Goal: Complete application form: Complete application form

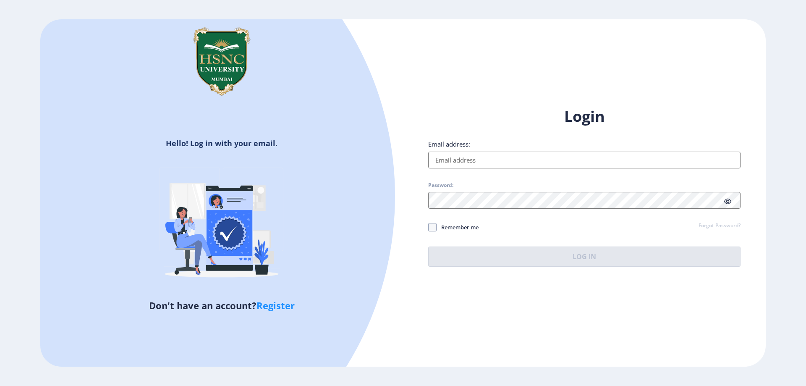
type input "sanjanasawant2310@gmail.com"
click at [570, 238] on div "Login Email address: sanjanasawant2310@gmail.com Password: Remember me Forgot P…" at bounding box center [584, 186] width 312 height 160
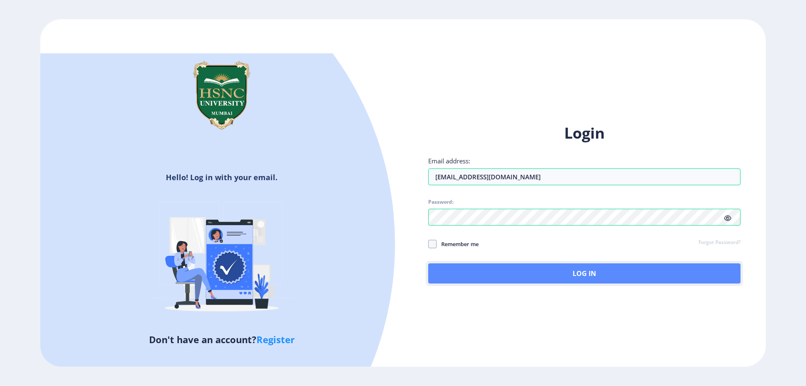
click at [588, 269] on button "Log In" at bounding box center [584, 273] width 312 height 20
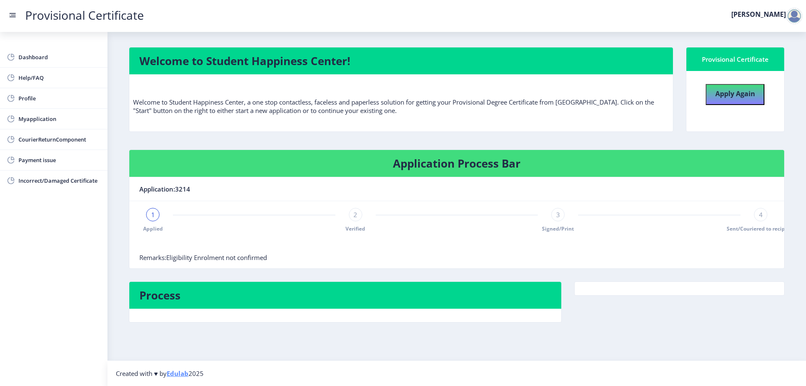
click at [630, 251] on div at bounding box center [456, 244] width 635 height 17
click at [66, 51] on link "Dashboard" at bounding box center [54, 57] width 108 height 20
click at [149, 215] on div "1" at bounding box center [152, 214] width 13 height 13
click at [357, 213] on div "2" at bounding box center [355, 214] width 13 height 13
click at [557, 214] on span "3" at bounding box center [559, 214] width 4 height 8
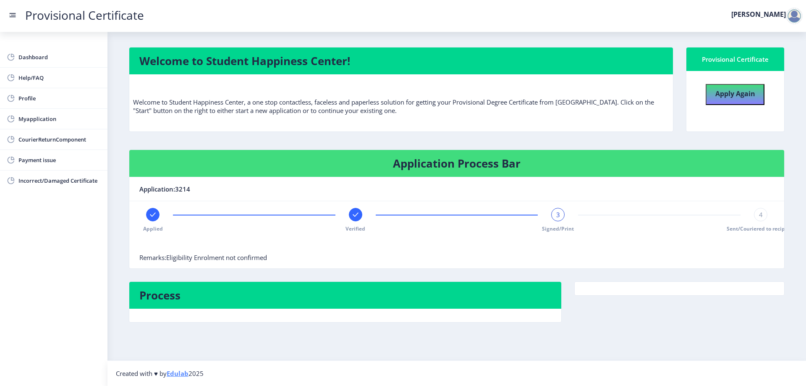
click at [761, 215] on span "4" at bounding box center [761, 214] width 4 height 8
drag, startPoint x: 763, startPoint y: 215, endPoint x: 762, endPoint y: 228, distance: 13.1
click at [764, 218] on div "4" at bounding box center [760, 214] width 13 height 13
click at [751, 244] on div at bounding box center [456, 244] width 635 height 17
click at [29, 74] on span "Help/FAQ" at bounding box center [59, 78] width 82 height 10
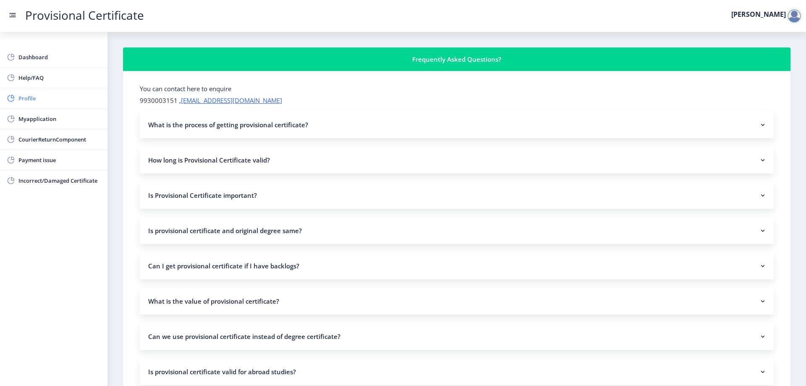
click at [46, 97] on span "Profile" at bounding box center [59, 98] width 82 height 10
select select "Female"
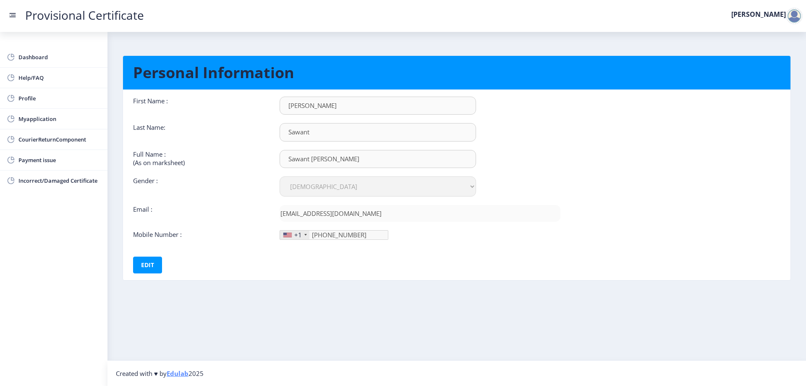
click at [307, 231] on div "+1" at bounding box center [294, 235] width 29 height 9
click at [303, 232] on div "+1" at bounding box center [294, 235] width 29 height 9
click at [305, 234] on div at bounding box center [306, 235] width 3 height 2
click at [50, 134] on link "CourierReturnComponent" at bounding box center [54, 139] width 108 height 20
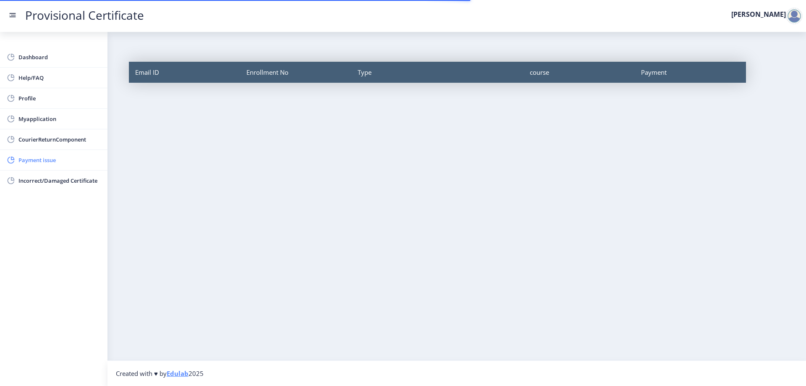
click at [54, 161] on span "Payment issue" at bounding box center [59, 160] width 82 height 10
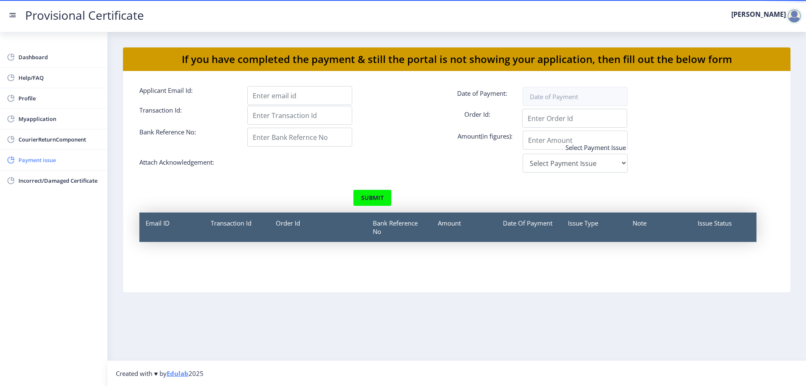
click at [76, 165] on span "Payment issue" at bounding box center [59, 160] width 82 height 10
click at [60, 61] on span "Dashboard" at bounding box center [59, 57] width 82 height 10
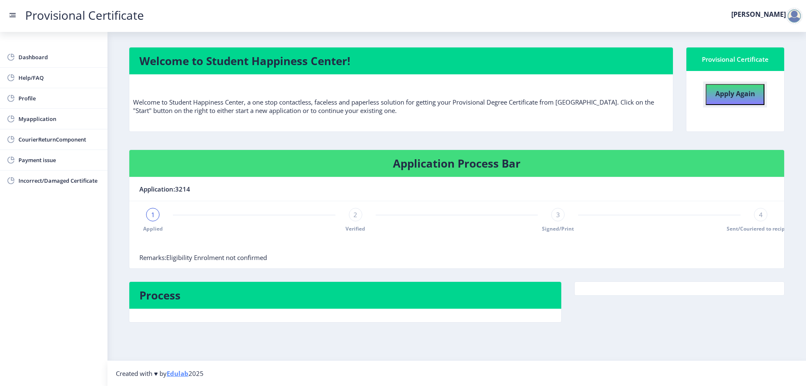
click at [740, 95] on b "Apply Again" at bounding box center [736, 93] width 40 height 9
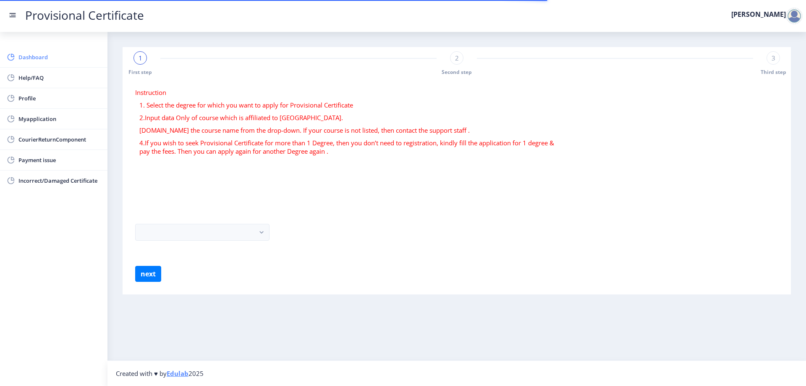
click at [34, 55] on span "Dashboard" at bounding box center [59, 57] width 82 height 10
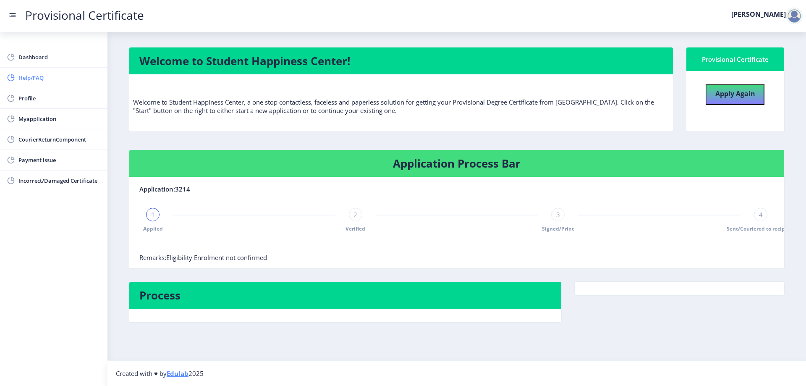
click at [46, 78] on span "Help/FAQ" at bounding box center [59, 78] width 82 height 10
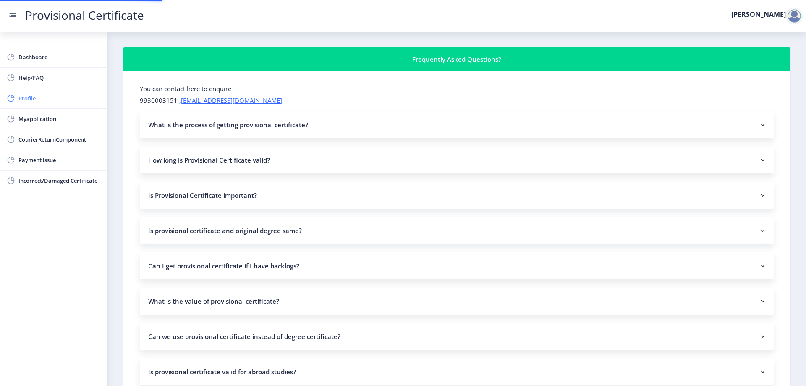
click at [54, 99] on span "Profile" at bounding box center [59, 98] width 82 height 10
select select
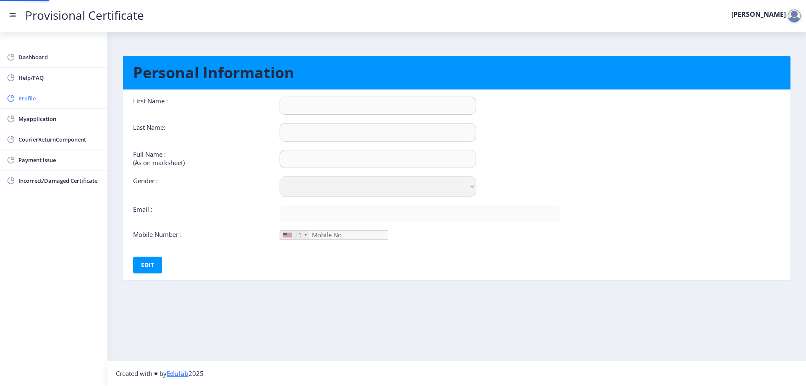
type input "[PERSON_NAME]"
type input "Sawant"
type input "Sawant Sanjana Rupesh"
select select "Female"
type input "sanjanasawant2310@gmail.com"
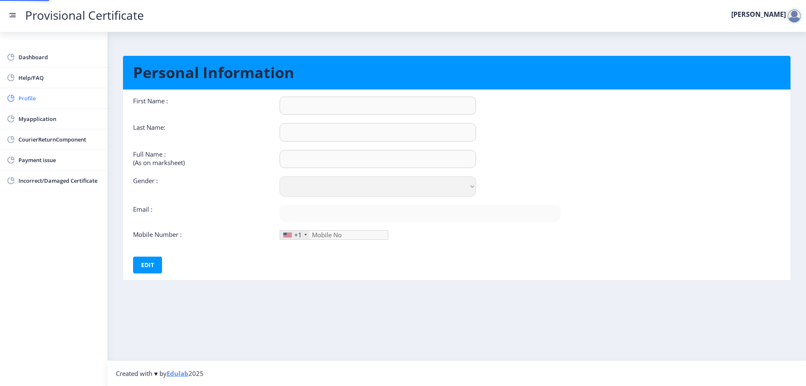
type input "8433875031"
click at [339, 119] on div "First Name : Sanjana Last Name: Sawant Full Name : (As on marksheet) Sawant San…" at bounding box center [347, 168] width 428 height 143
click at [302, 233] on div "+1" at bounding box center [298, 235] width 8 height 8
click at [302, 233] on div "+1" at bounding box center [294, 235] width 29 height 9
click at [305, 236] on div "+1" at bounding box center [294, 235] width 29 height 9
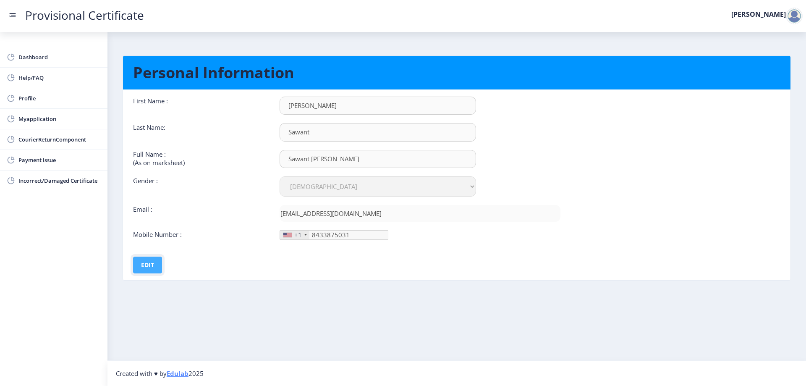
click at [149, 270] on button "Edit" at bounding box center [147, 265] width 29 height 17
click at [306, 237] on div "+1" at bounding box center [294, 235] width 29 height 9
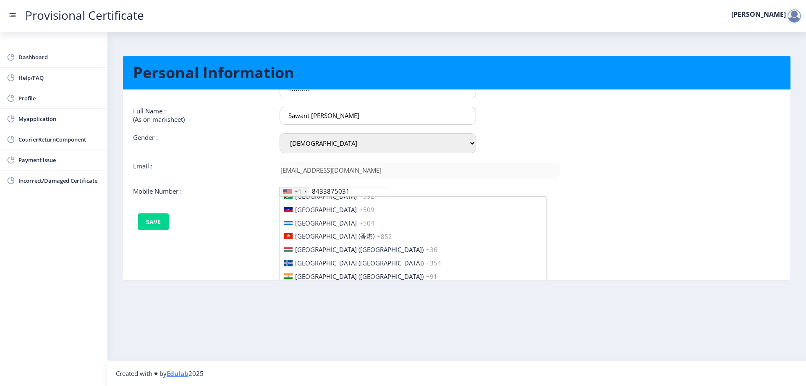
scroll to position [1260, 0]
click at [328, 277] on li "India (भारत) +91" at bounding box center [413, 277] width 266 height 13
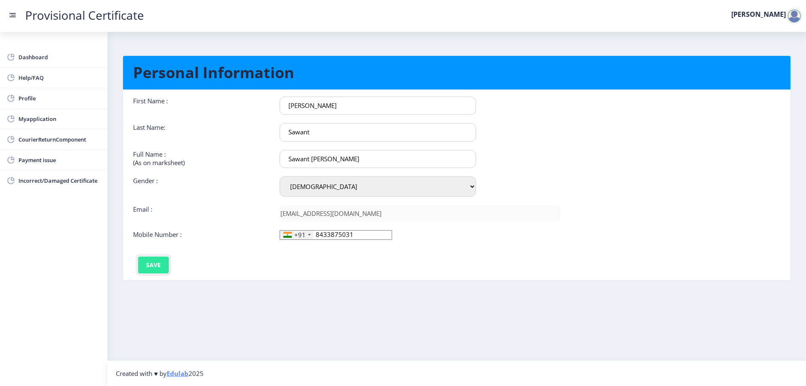
scroll to position [0, 0]
click at [154, 266] on button "Save" at bounding box center [153, 265] width 31 height 17
click at [388, 259] on div "First Name : Sanjana Last Name: Sawant Full Name : (As on marksheet) Sawant San…" at bounding box center [347, 185] width 440 height 177
click at [62, 163] on span "Payment issue" at bounding box center [59, 160] width 82 height 10
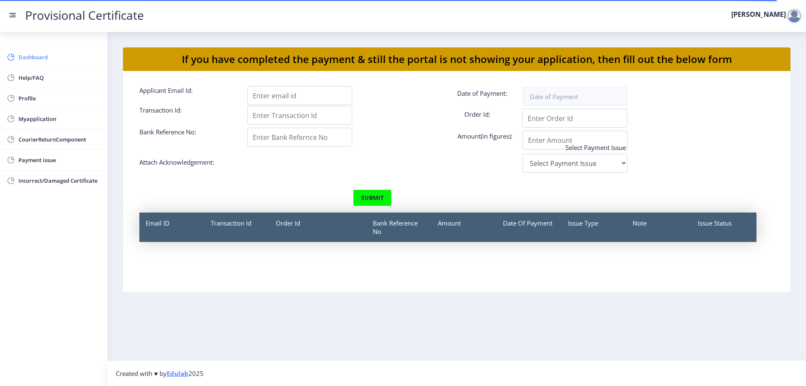
click at [39, 66] on link "Dashboard" at bounding box center [54, 57] width 108 height 20
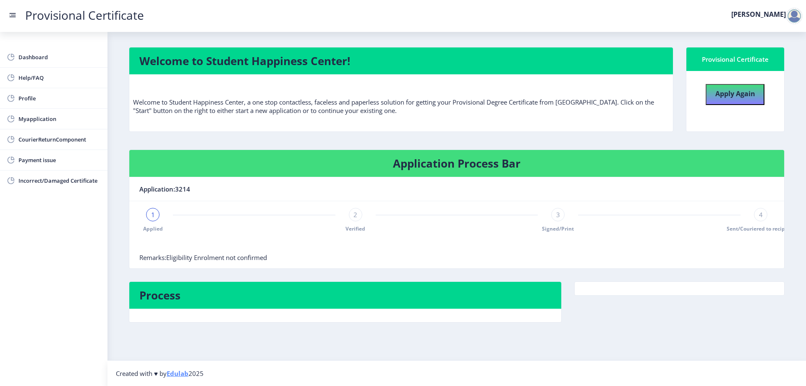
click at [154, 221] on div "1 Applied" at bounding box center [152, 220] width 13 height 24
click at [52, 100] on span "Profile" at bounding box center [59, 98] width 82 height 10
select select "Female"
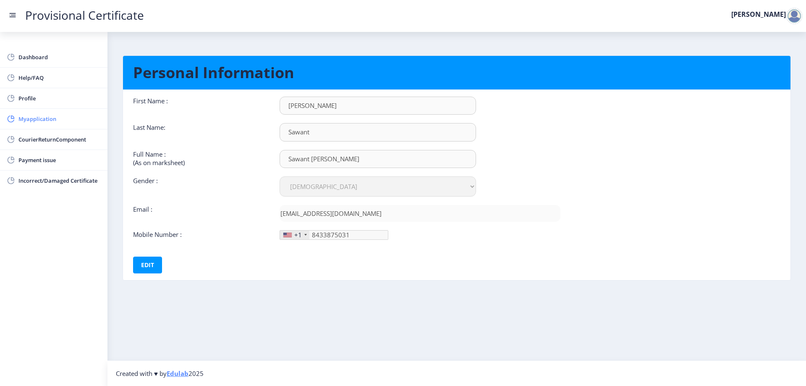
click at [50, 127] on link "Myapplication" at bounding box center [54, 119] width 108 height 20
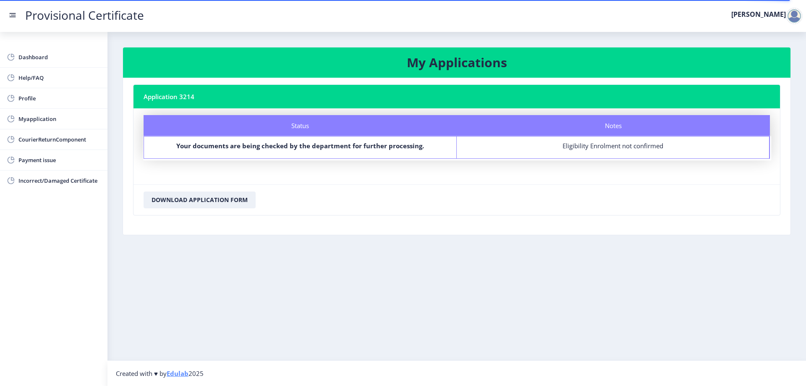
click at [560, 146] on div "Eligibility Enrolment not confirmed" at bounding box center [613, 146] width 297 height 8
click at [72, 52] on span "Dashboard" at bounding box center [59, 57] width 82 height 10
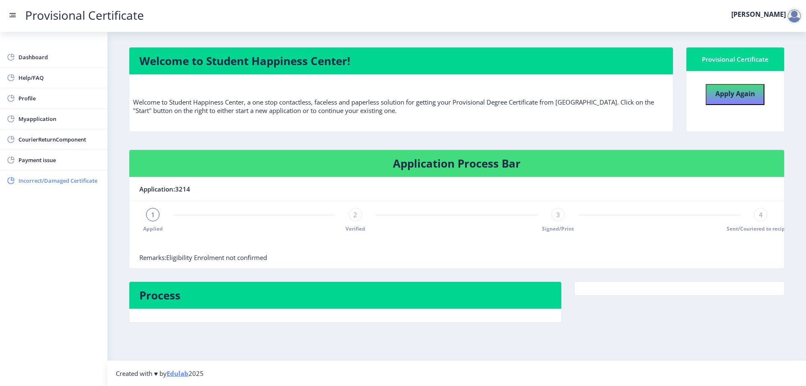
click at [87, 177] on span "Incorrect/Damaged Certificate" at bounding box center [59, 181] width 82 height 10
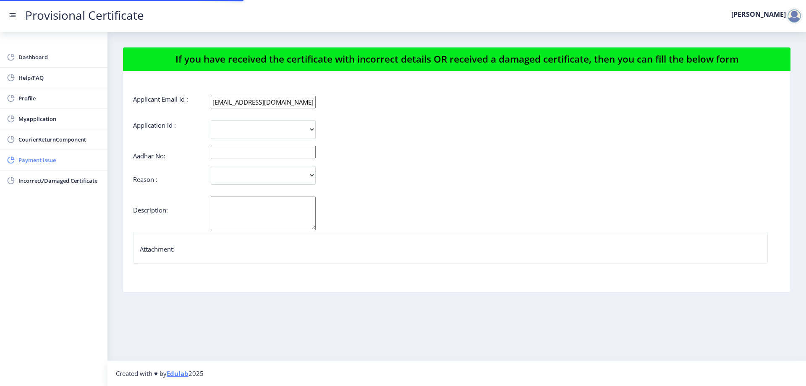
click at [88, 166] on link "Payment issue" at bounding box center [54, 160] width 108 height 20
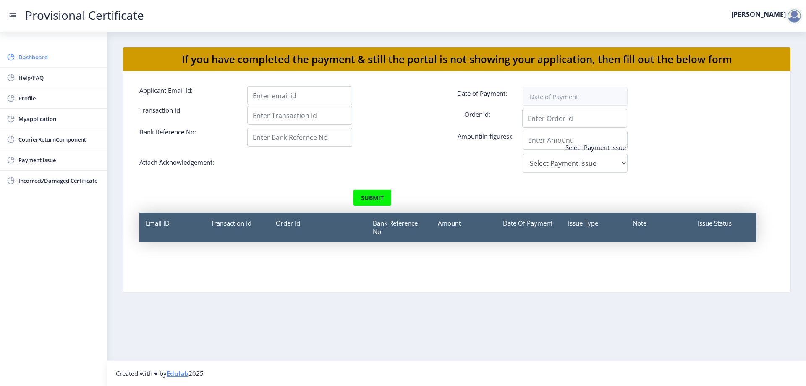
click at [31, 56] on span "Dashboard" at bounding box center [59, 57] width 82 height 10
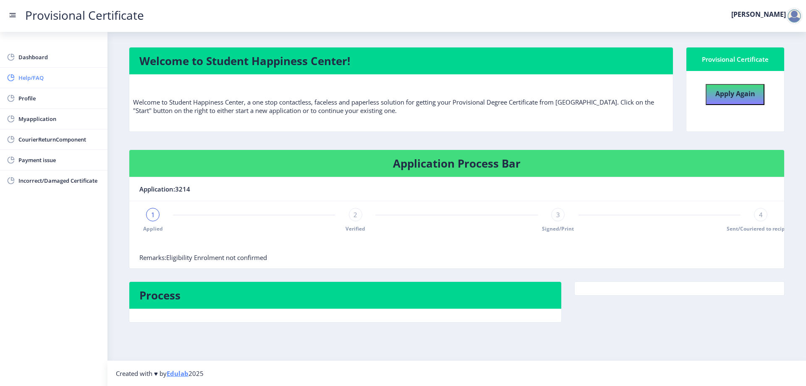
click at [51, 82] on span "Help/FAQ" at bounding box center [59, 78] width 82 height 10
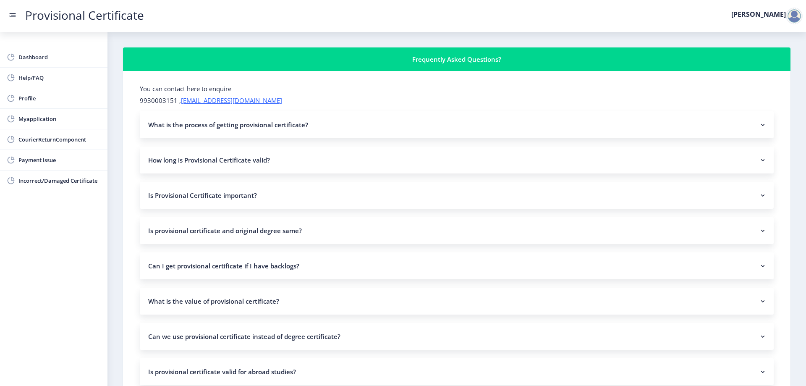
click at [255, 167] on nb-accordion-item-header "How long is Provisional Certificate valid?" at bounding box center [457, 160] width 634 height 27
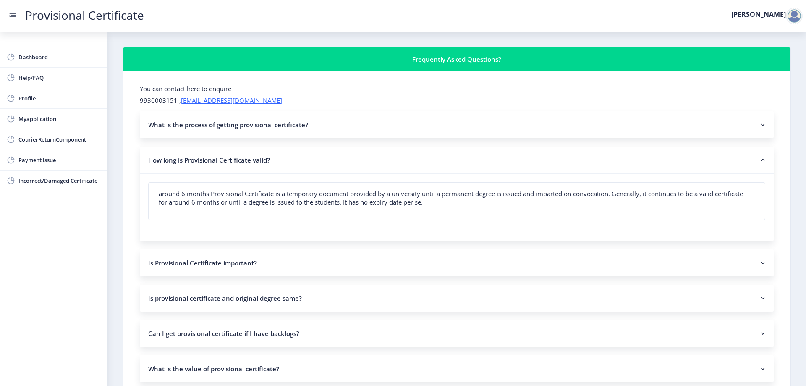
click at [318, 260] on nb-accordion-item-header "Is Provisional Certificate important?" at bounding box center [457, 262] width 634 height 27
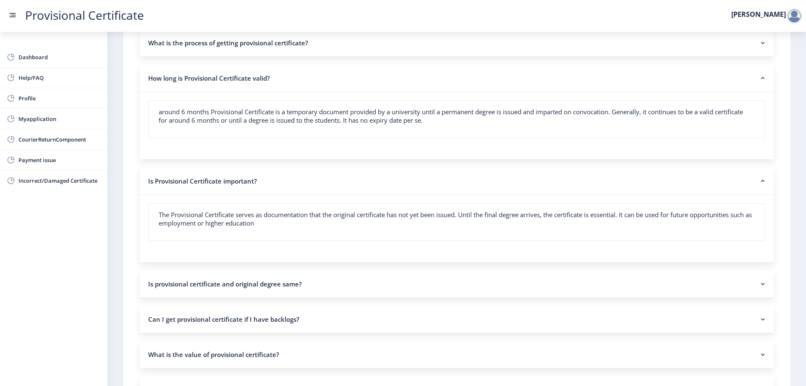
scroll to position [84, 0]
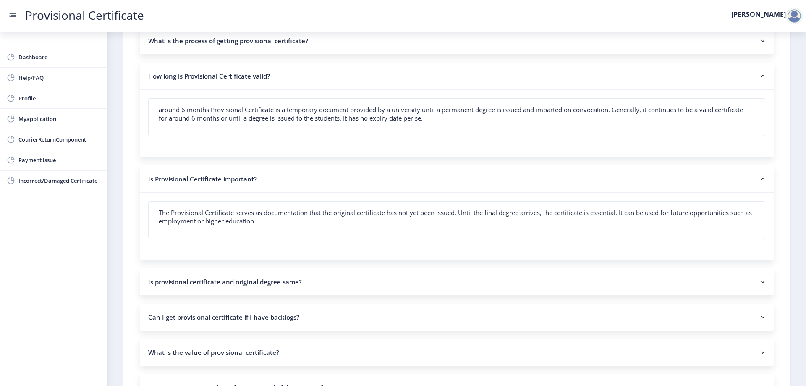
click at [329, 180] on nb-accordion-item-header "Is Provisional Certificate important?" at bounding box center [457, 178] width 634 height 27
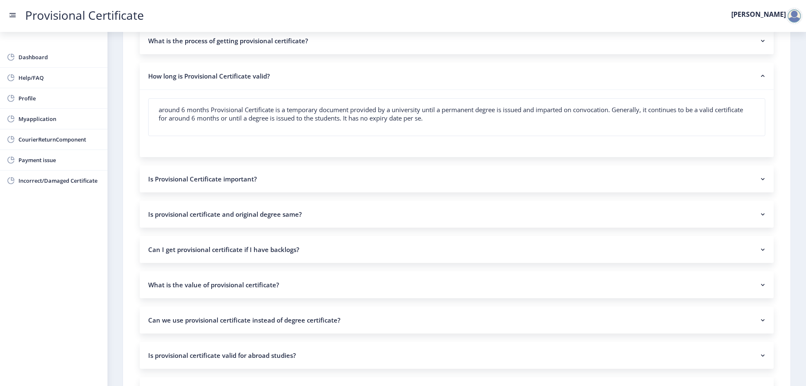
click at [281, 220] on nb-accordion-item-header "Is provisional certificate and original degree same?" at bounding box center [457, 214] width 634 height 27
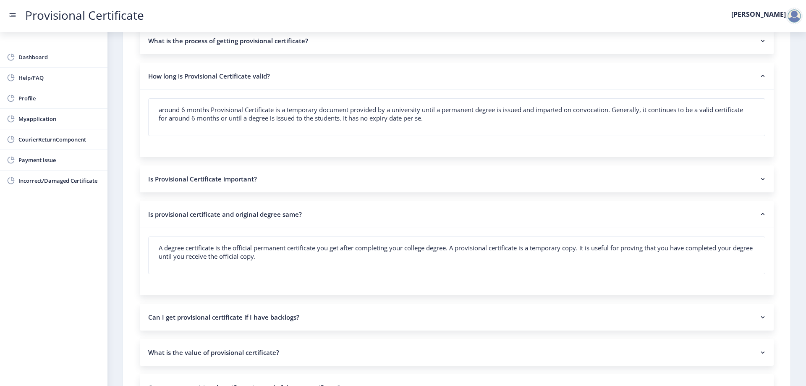
click at [281, 220] on nb-accordion-item-header "Is provisional certificate and original degree same?" at bounding box center [457, 214] width 634 height 27
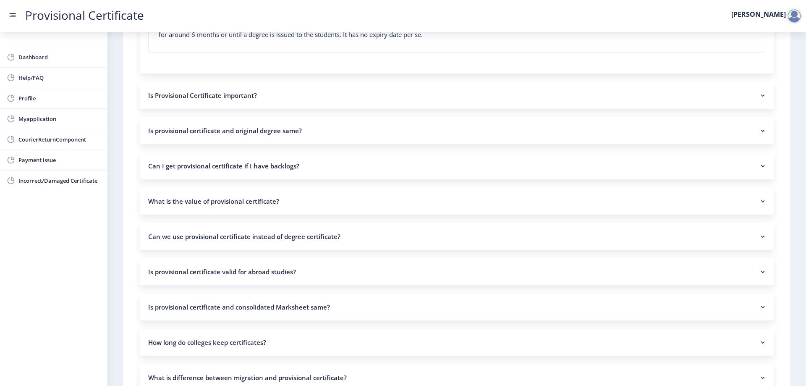
scroll to position [168, 0]
click at [321, 169] on nb-accordion-item-header "Can I get provisional certificate if I have backlogs?" at bounding box center [457, 165] width 634 height 27
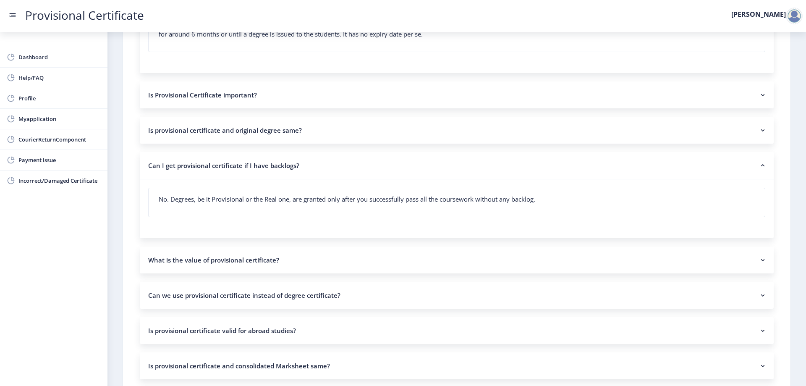
click at [322, 167] on nb-accordion-item-header "Can I get provisional certificate if I have backlogs?" at bounding box center [457, 165] width 634 height 27
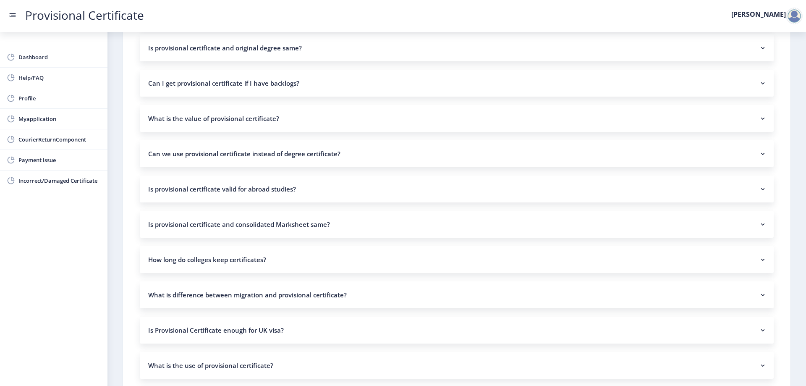
scroll to position [252, 0]
click at [300, 151] on nb-accordion-item-header "Can we use provisional certificate instead of degree certificate?" at bounding box center [457, 152] width 634 height 27
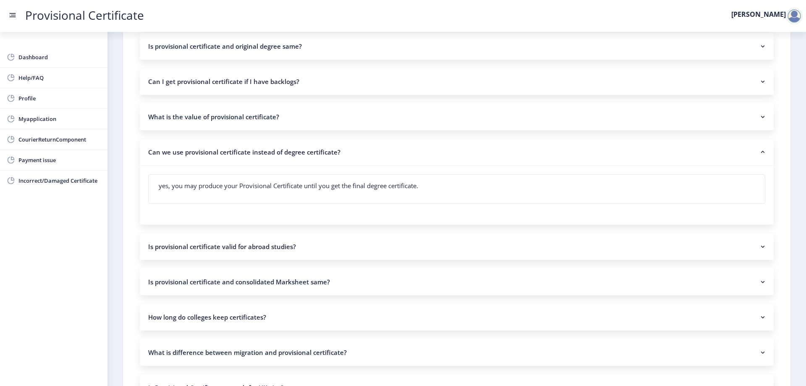
click at [300, 151] on nb-accordion-item-header "Can we use provisional certificate instead of degree certificate?" at bounding box center [457, 152] width 634 height 27
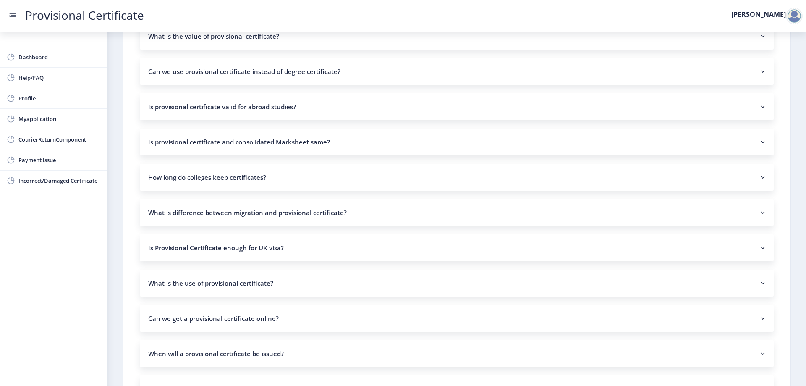
scroll to position [336, 0]
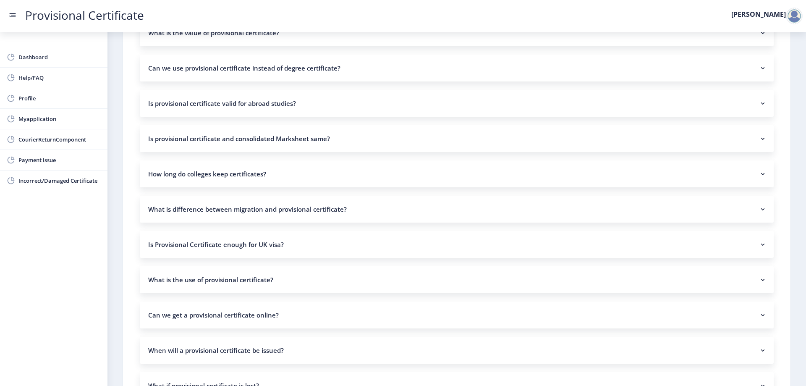
click at [296, 173] on nb-accordion-item-header "How long do colleges keep certificates?" at bounding box center [457, 173] width 634 height 27
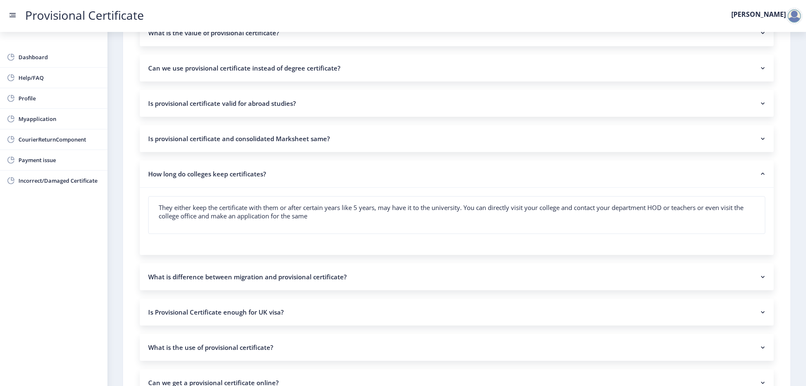
click at [296, 173] on nb-accordion-item-header "How long do colleges keep certificates?" at bounding box center [457, 173] width 634 height 27
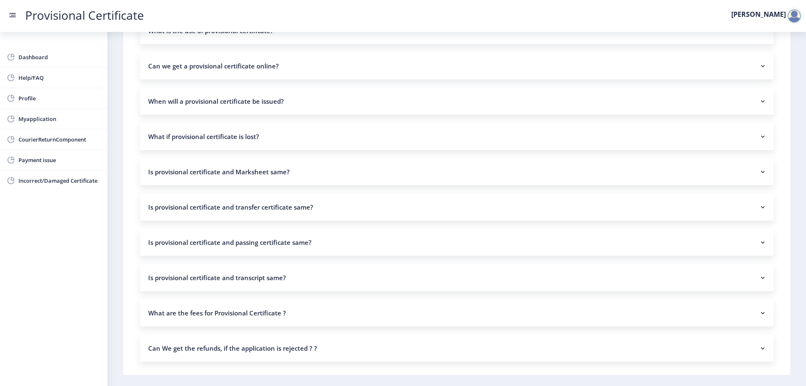
scroll to position [588, 0]
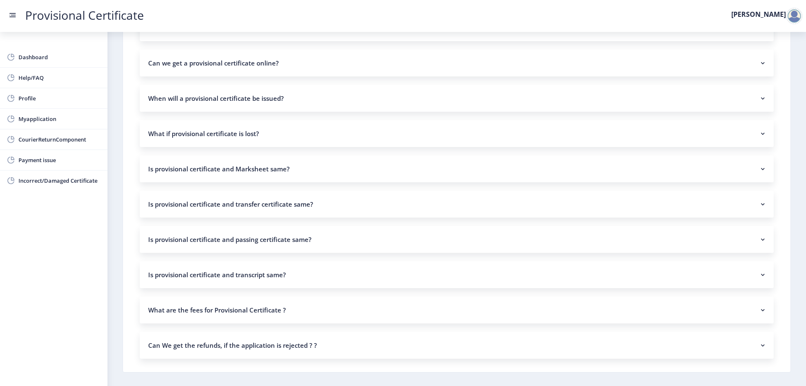
click at [301, 134] on nb-accordion-item-header "What if provisional certificate is lost?" at bounding box center [457, 133] width 634 height 27
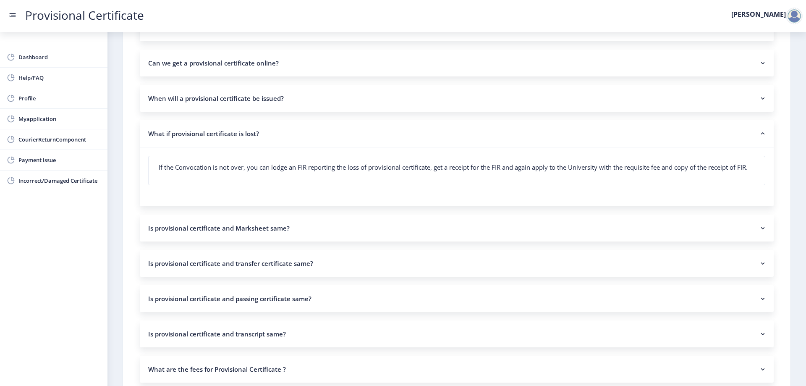
click at [301, 134] on nb-accordion-item-header "What if provisional certificate is lost?" at bounding box center [457, 133] width 634 height 27
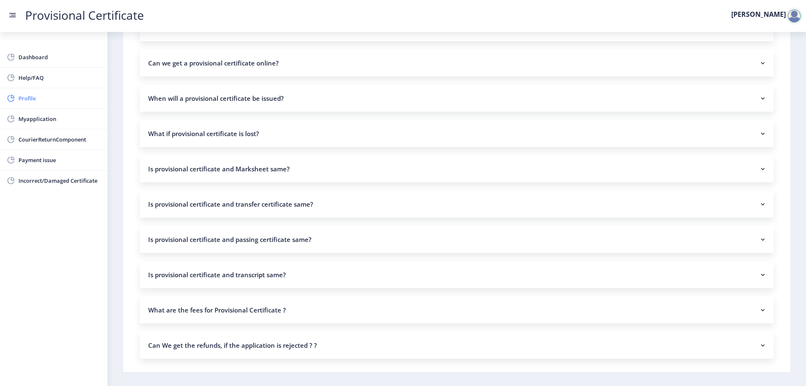
click at [45, 92] on link "Profile" at bounding box center [54, 98] width 108 height 20
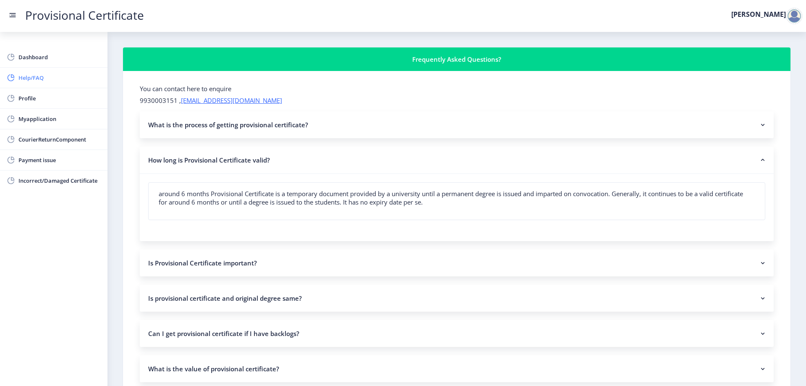
select select "Female"
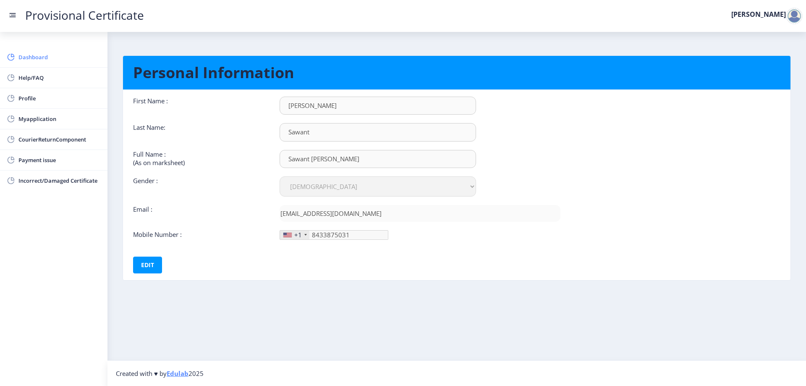
click at [44, 59] on span "Dashboard" at bounding box center [59, 57] width 82 height 10
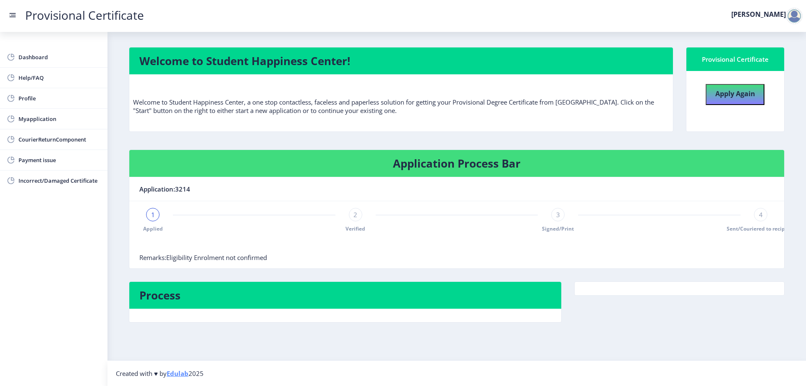
click at [151, 220] on div "1" at bounding box center [152, 214] width 13 height 13
click at [352, 215] on div "2" at bounding box center [355, 214] width 13 height 13
click at [558, 220] on div "3" at bounding box center [557, 214] width 13 height 13
click at [740, 92] on b "Apply Again" at bounding box center [736, 93] width 40 height 9
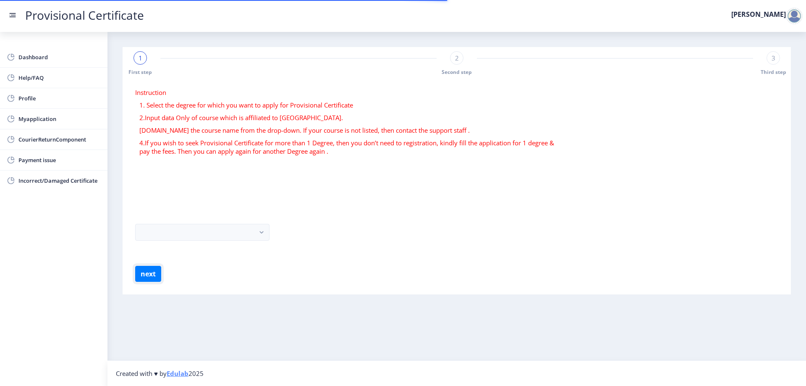
drag, startPoint x: 149, startPoint y: 270, endPoint x: 157, endPoint y: 259, distance: 13.9
click at [149, 270] on button "next" at bounding box center [148, 274] width 26 height 16
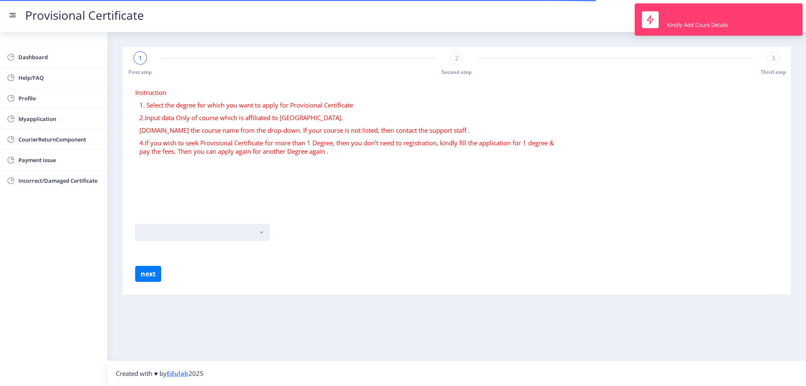
click at [252, 227] on button "button" at bounding box center [202, 232] width 134 height 17
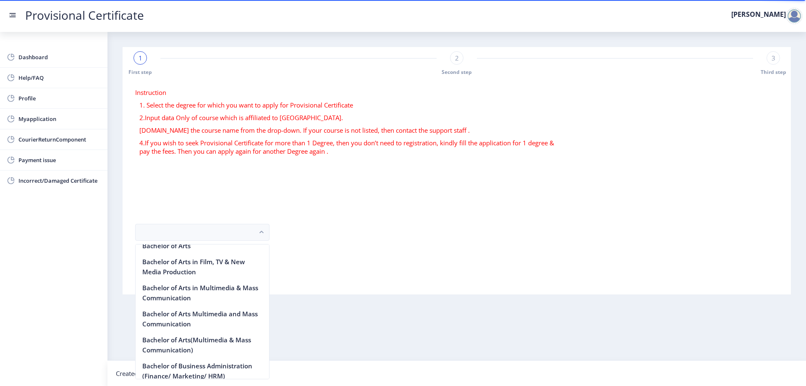
scroll to position [133, 0]
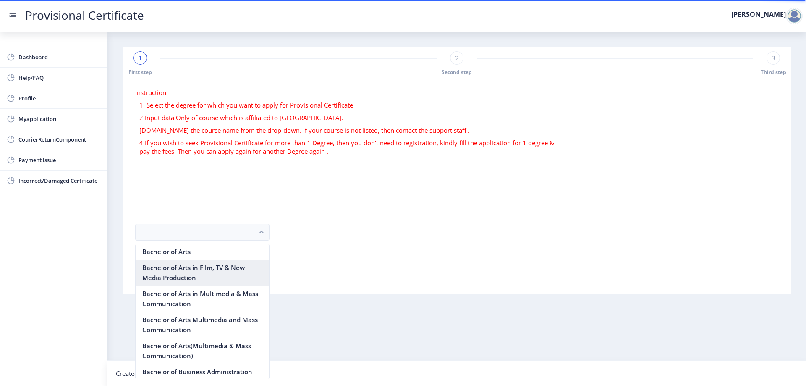
click at [243, 273] on nb-option "Bachelor of Arts in Film, TV & New Media Production" at bounding box center [203, 273] width 134 height 26
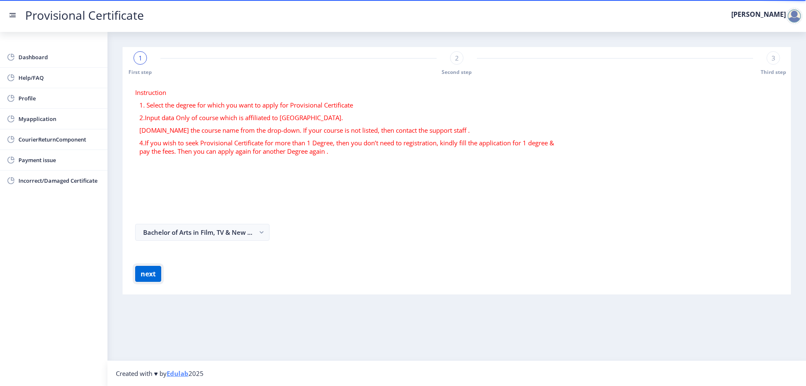
click at [151, 275] on button "next" at bounding box center [148, 274] width 26 height 16
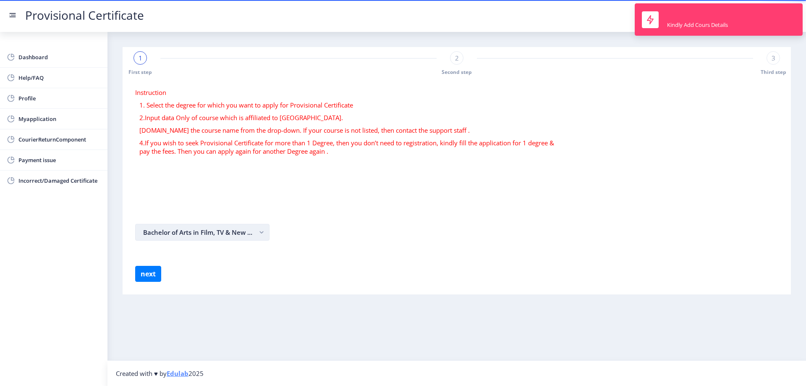
click at [260, 231] on rect "button" at bounding box center [262, 233] width 10 height 10
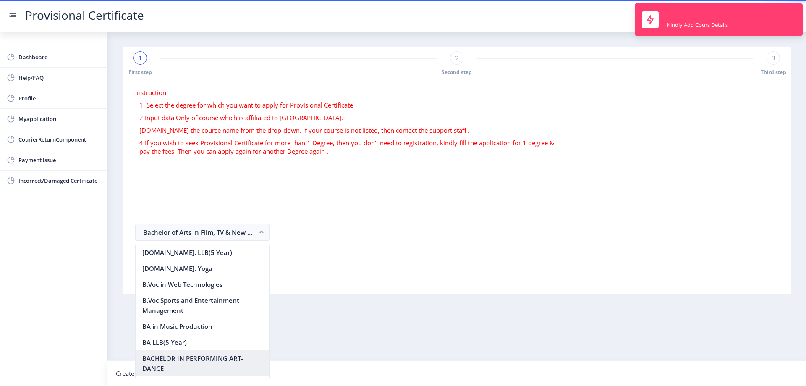
scroll to position [94, 0]
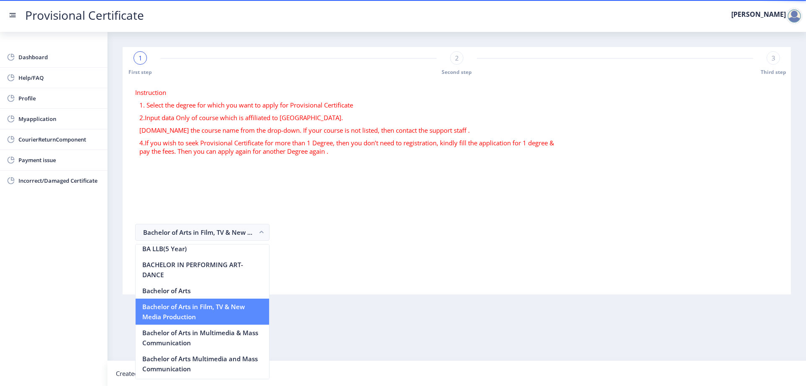
click at [224, 310] on nb-option "Bachelor of Arts in Film, TV & New Media Production" at bounding box center [203, 312] width 134 height 26
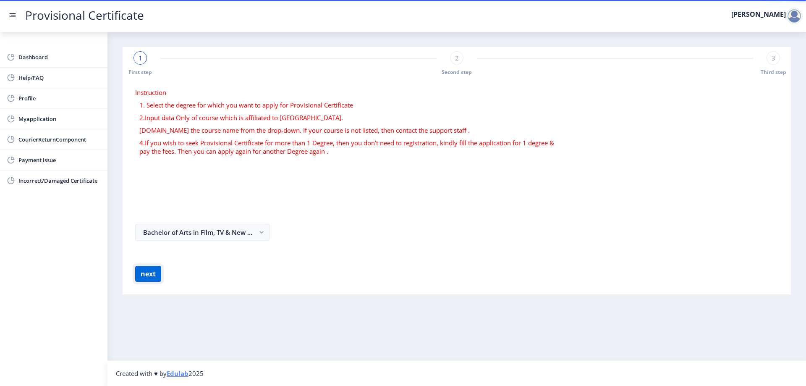
click at [149, 276] on button "next" at bounding box center [148, 274] width 26 height 16
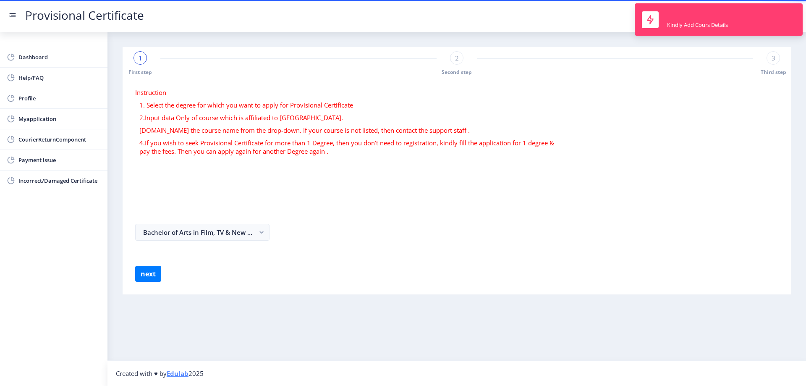
click at [362, 218] on form "Instruction 1. Select the degree for which you want to apply for Provisional Ce…" at bounding box center [456, 185] width 643 height 194
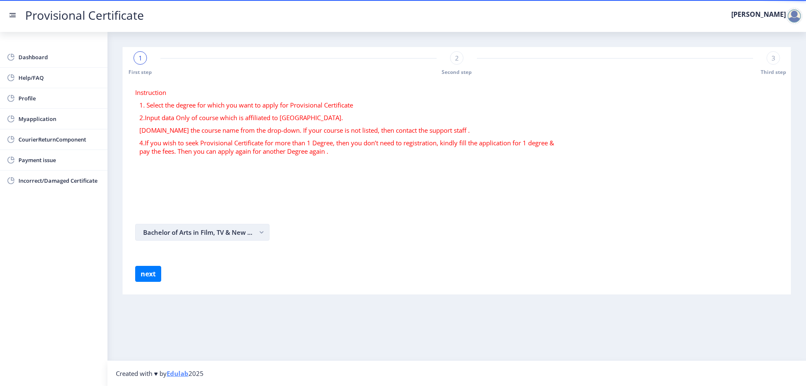
click at [257, 233] on rect "button" at bounding box center [262, 233] width 10 height 10
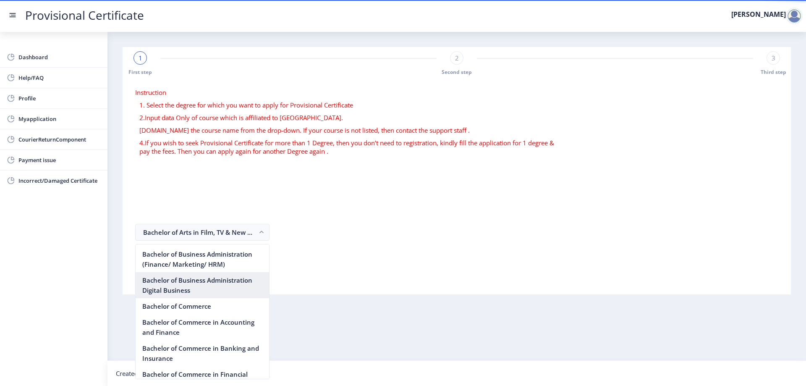
scroll to position [252, 0]
click at [343, 222] on form "Instruction 1. Select the degree for which you want to apply for Provisional Ce…" at bounding box center [456, 185] width 643 height 194
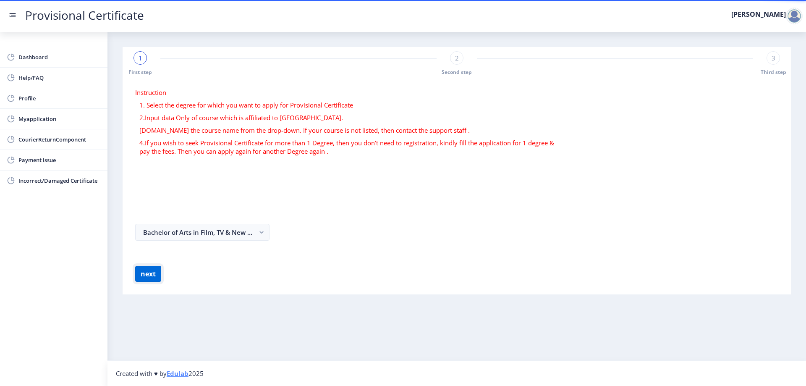
click at [142, 278] on button "next" at bounding box center [148, 274] width 26 height 16
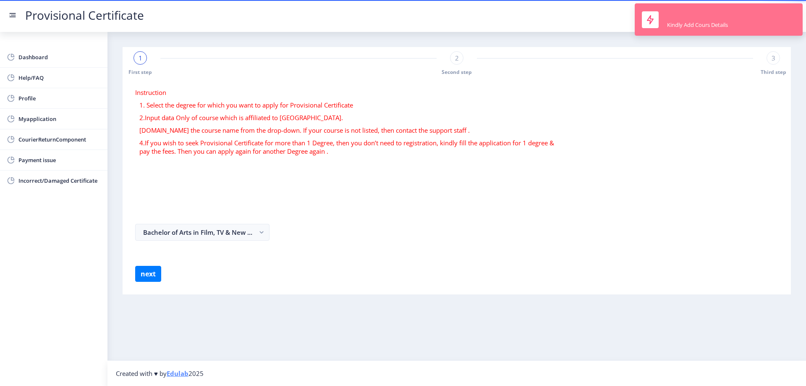
click at [701, 21] on div "Kindly Add Cours Details" at bounding box center [697, 25] width 61 height 8
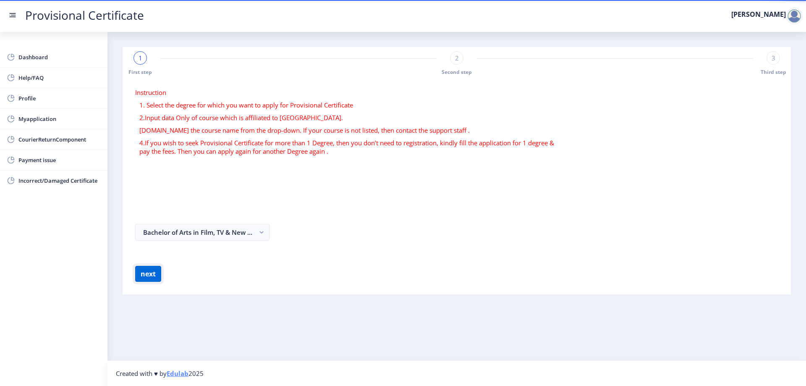
click at [149, 281] on button "next" at bounding box center [148, 274] width 26 height 16
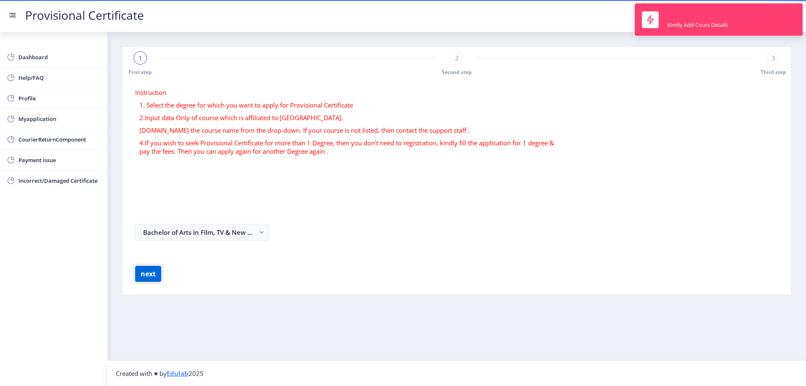
click at [147, 276] on button "next" at bounding box center [148, 274] width 26 height 16
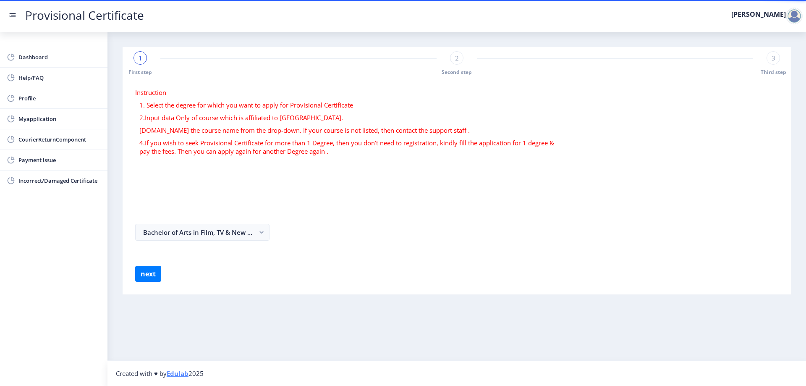
drag, startPoint x: 234, startPoint y: 240, endPoint x: 182, endPoint y: 189, distance: 73.1
click at [177, 214] on form "Instruction 1. Select the degree for which you want to apply for Provisional Ce…" at bounding box center [456, 185] width 643 height 194
click at [188, 118] on p "2.Input data Only of course which is affiliated to [GEOGRAPHIC_DATA]." at bounding box center [351, 117] width 425 height 8
drag, startPoint x: 217, startPoint y: 205, endPoint x: 276, endPoint y: 211, distance: 58.7
click at [266, 211] on form "Instruction 1. Select the degree for which you want to apply for Provisional Ce…" at bounding box center [456, 185] width 643 height 194
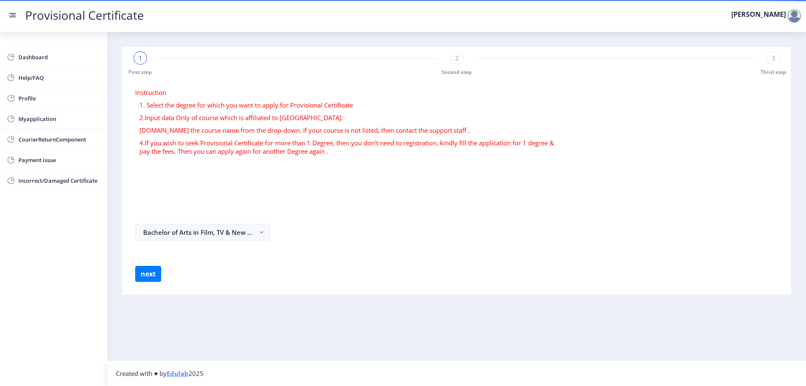
click at [189, 254] on form "Instruction 1. Select the degree for which you want to apply for Provisional Ce…" at bounding box center [456, 185] width 643 height 194
drag, startPoint x: 226, startPoint y: 265, endPoint x: 191, endPoint y: 256, distance: 36.7
click at [226, 265] on form "Instruction 1. Select the degree for which you want to apply for Provisional Ce…" at bounding box center [456, 185] width 643 height 194
click at [61, 56] on span "Dashboard" at bounding box center [59, 57] width 82 height 10
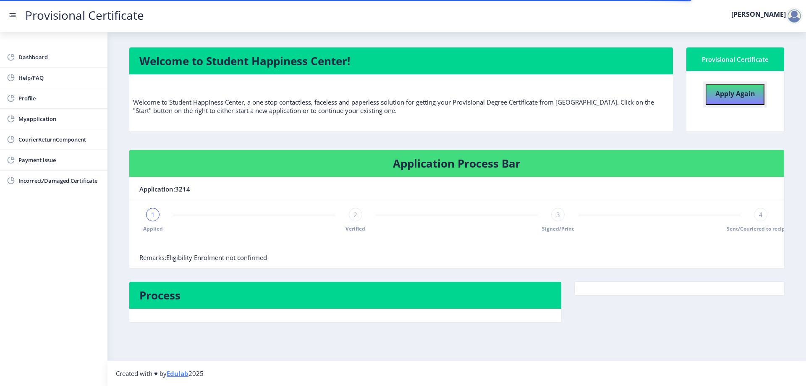
click at [725, 93] on b "Apply Again" at bounding box center [736, 93] width 40 height 9
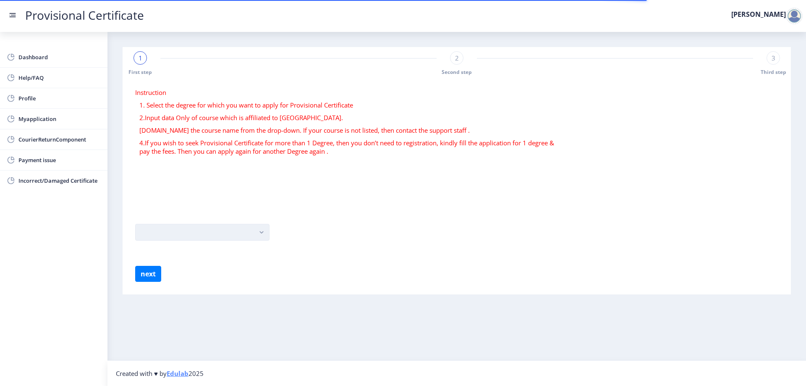
click at [174, 235] on button "button" at bounding box center [202, 232] width 134 height 17
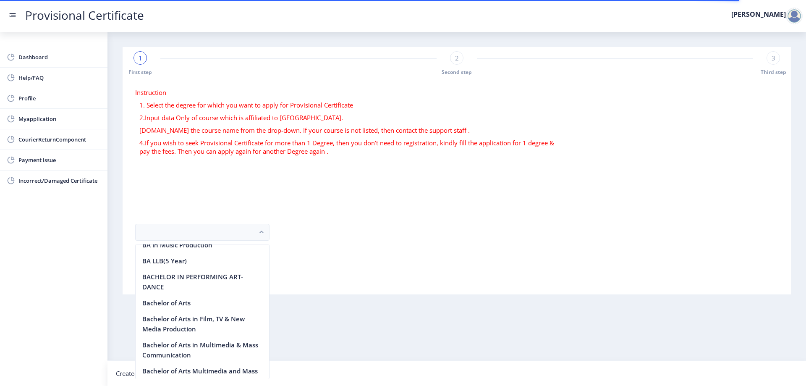
scroll to position [84, 0]
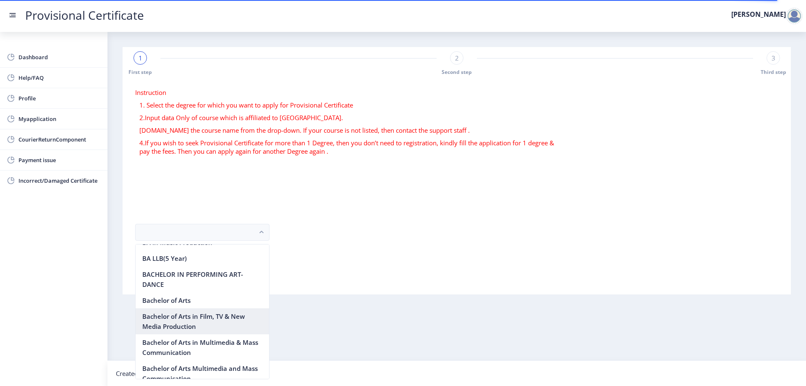
click at [239, 325] on nb-option "Bachelor of Arts in Film, TV & New Media Production" at bounding box center [203, 321] width 134 height 26
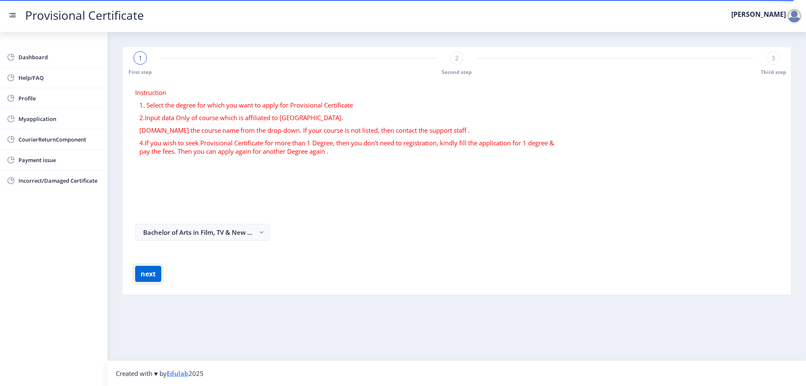
click at [145, 270] on button "next" at bounding box center [148, 274] width 26 height 16
drag, startPoint x: 452, startPoint y: 58, endPoint x: 461, endPoint y: 57, distance: 8.9
click at [460, 58] on div "1 First step 2 Second step 3 Third step" at bounding box center [457, 63] width 660 height 24
click at [463, 57] on div "2" at bounding box center [456, 57] width 13 height 13
click at [143, 268] on button "next" at bounding box center [148, 274] width 26 height 16
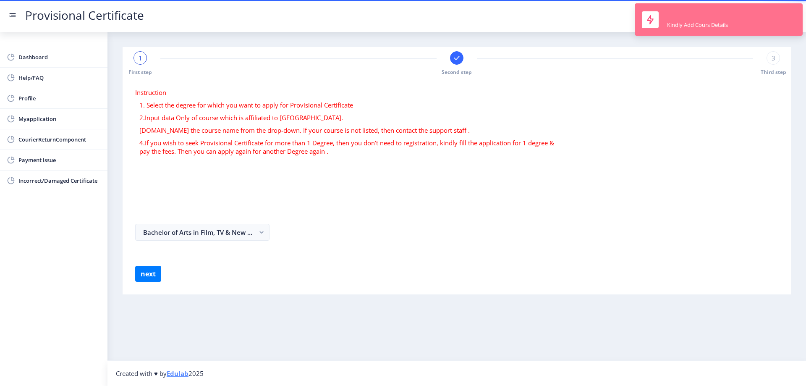
click at [658, 13] on div at bounding box center [650, 19] width 17 height 17
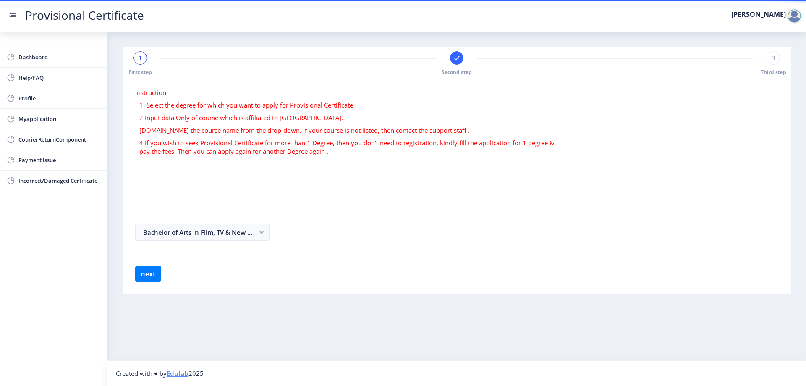
click at [795, 16] on div at bounding box center [794, 16] width 17 height 17
click at [690, 108] on div "Instruction 1. Select the degree for which you want to apply for Provisional Ce…" at bounding box center [457, 123] width 656 height 71
click at [156, 269] on button "next" at bounding box center [148, 274] width 26 height 16
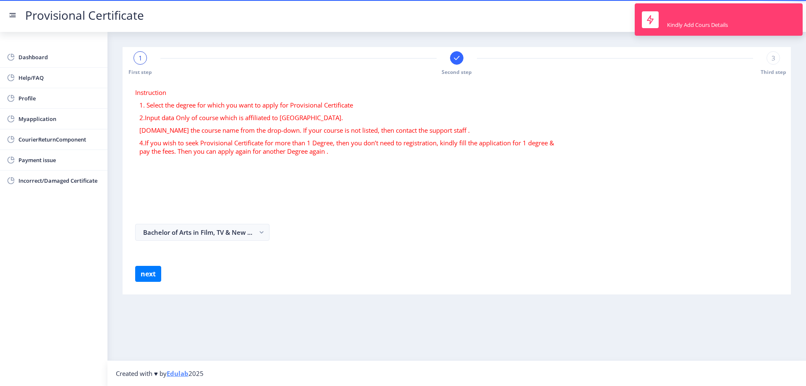
click at [381, 169] on form "Instruction 1. Select the degree for which you want to apply for Provisional Ce…" at bounding box center [456, 185] width 643 height 194
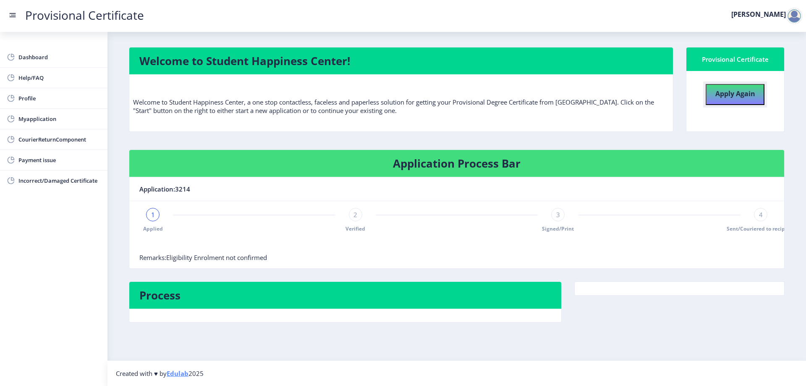
click at [746, 93] on b "Apply Again" at bounding box center [736, 93] width 40 height 9
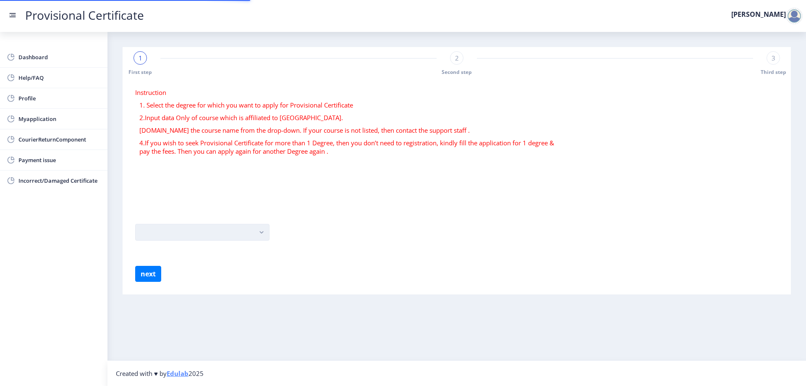
click at [186, 236] on button "button" at bounding box center [202, 232] width 134 height 17
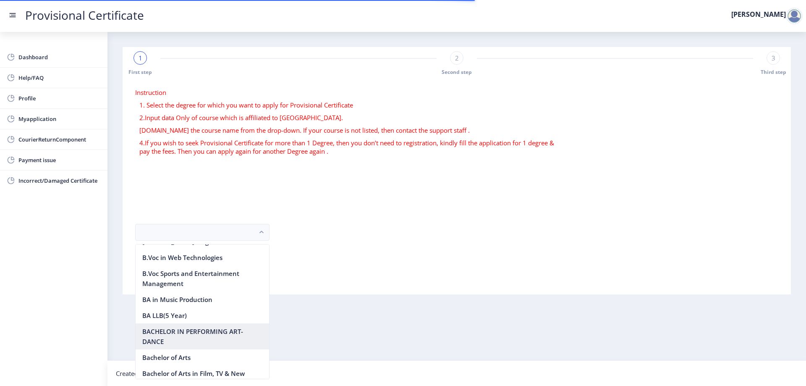
scroll to position [84, 0]
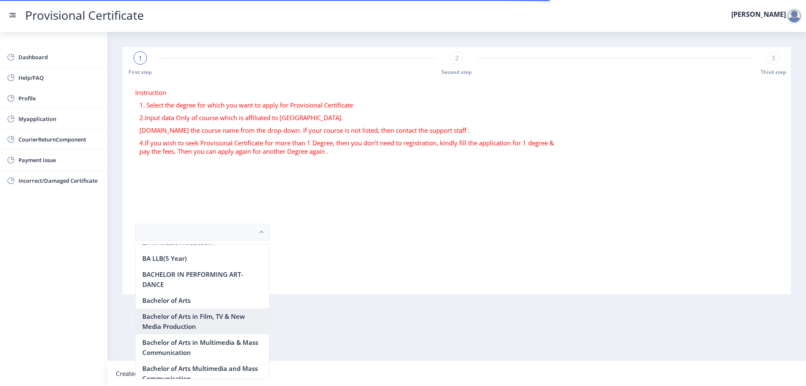
click at [211, 325] on nb-option "Bachelor of Arts in Film, TV & New Media Production" at bounding box center [203, 321] width 134 height 26
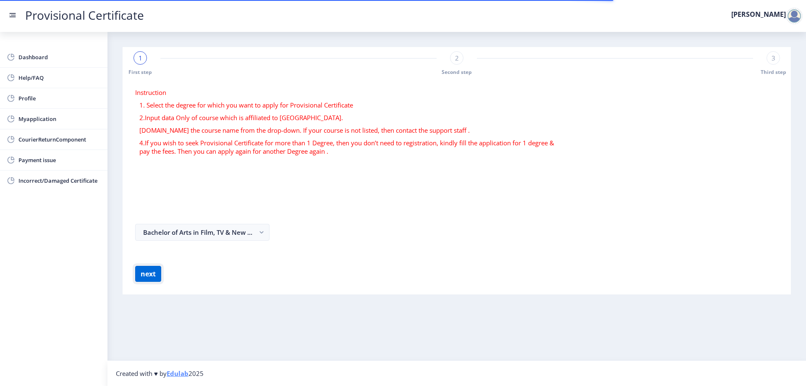
click at [144, 271] on button "next" at bounding box center [148, 274] width 26 height 16
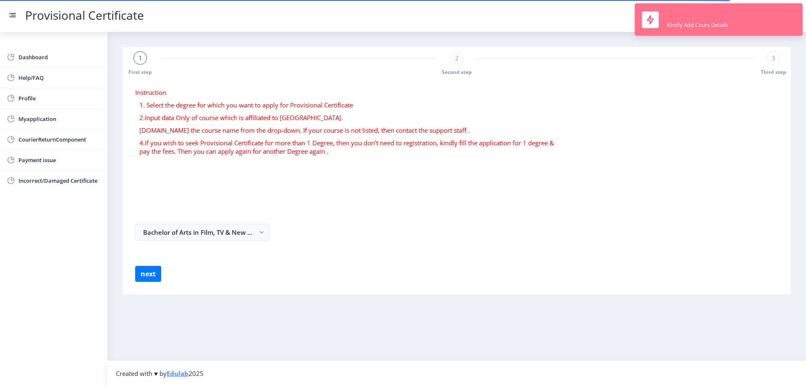
click at [651, 17] on icon at bounding box center [650, 19] width 7 height 9
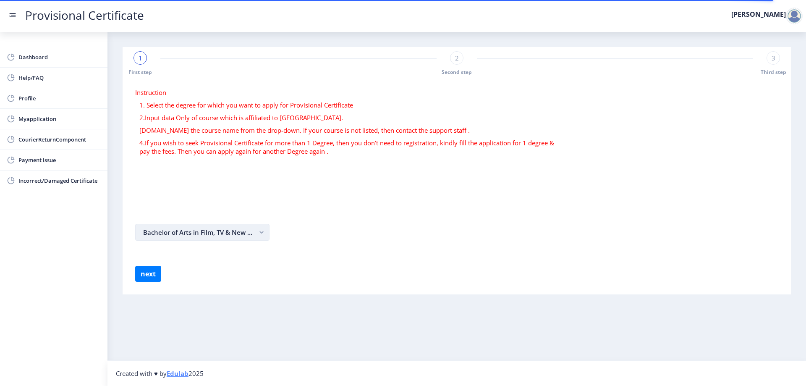
click at [252, 230] on button "Bachelor of Arts in Film, TV & New Media Production" at bounding box center [202, 232] width 134 height 17
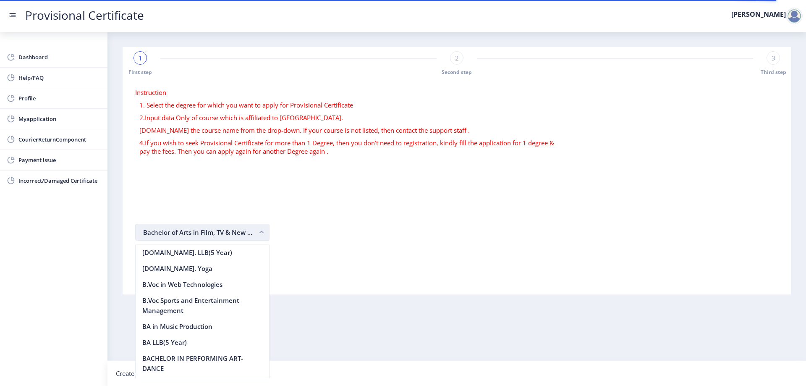
scroll to position [94, 0]
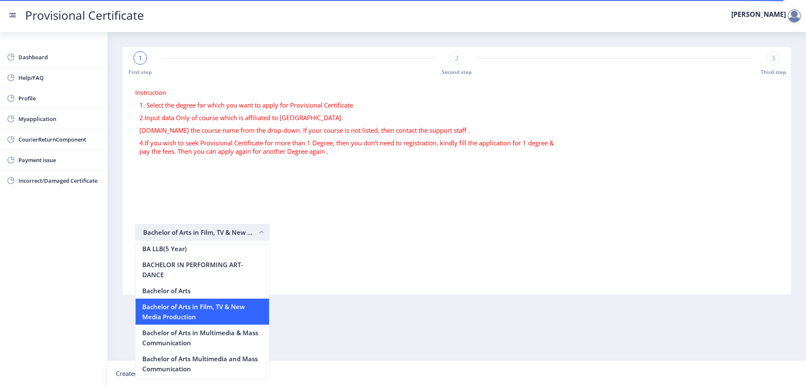
click at [173, 231] on button "Bachelor of Arts in Film, TV & New Media Production" at bounding box center [202, 232] width 134 height 17
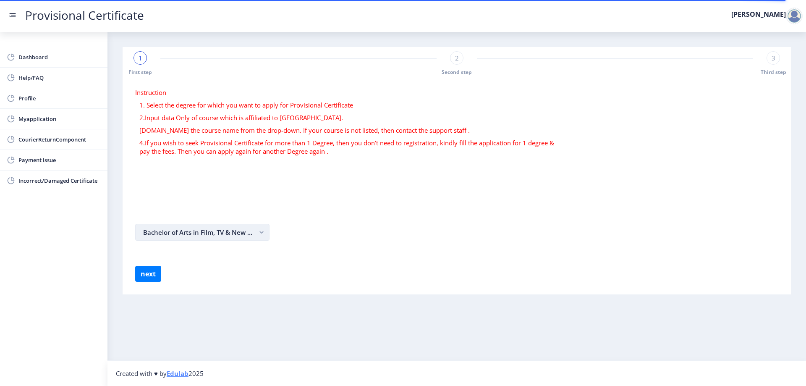
click at [173, 231] on button "Bachelor of Arts in Film, TV & New Media Production" at bounding box center [202, 232] width 134 height 17
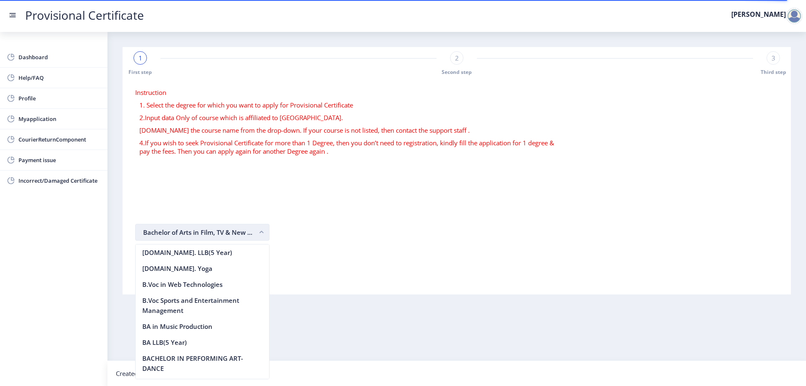
click at [173, 231] on button "Bachelor of Arts in Film, TV & New Media Production" at bounding box center [202, 232] width 134 height 17
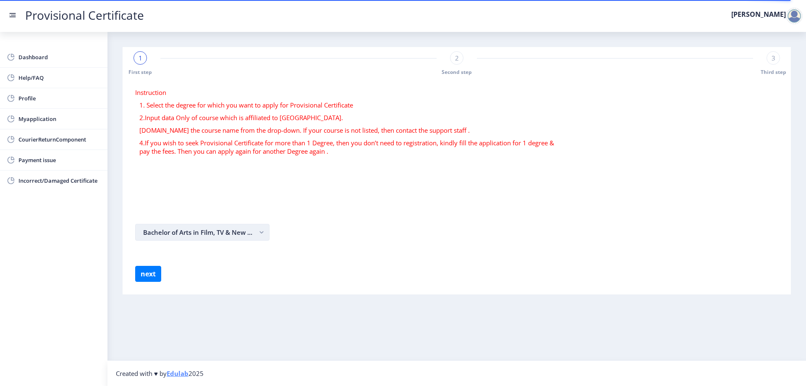
click at [173, 231] on button "Bachelor of Arts in Film, TV & New Media Production" at bounding box center [202, 232] width 134 height 17
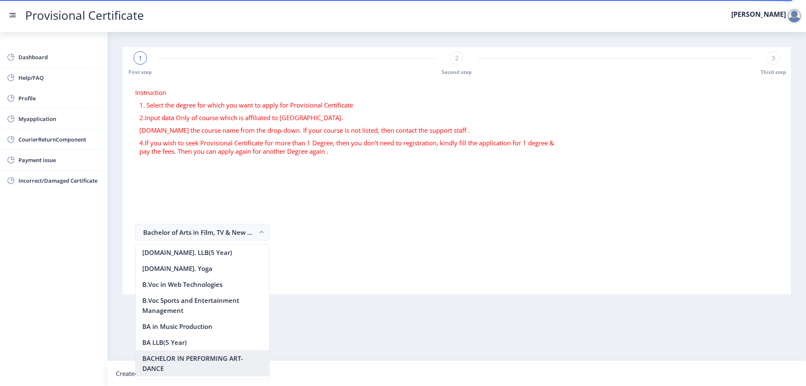
scroll to position [94, 0]
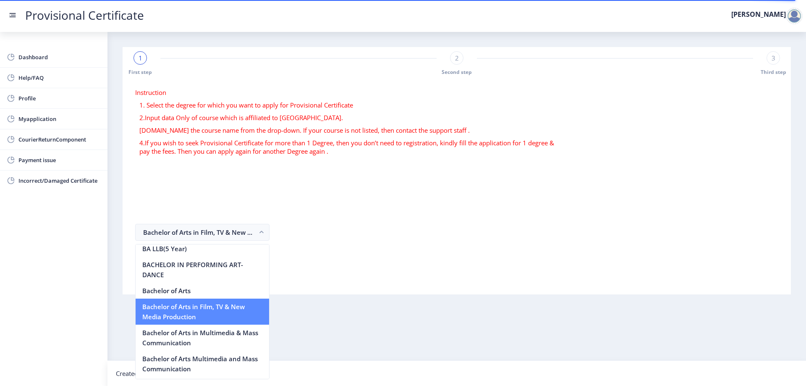
click at [211, 320] on nb-option "Bachelor of Arts in Film, TV & New Media Production" at bounding box center [203, 312] width 134 height 26
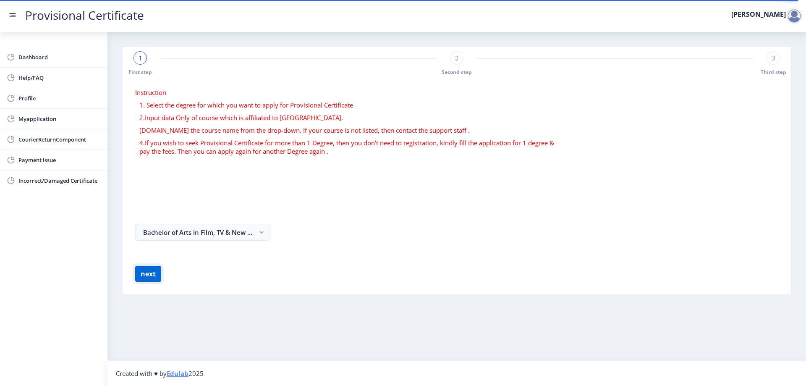
click at [141, 269] on button "next" at bounding box center [148, 274] width 26 height 16
drag, startPoint x: 189, startPoint y: 55, endPoint x: 207, endPoint y: 71, distance: 23.5
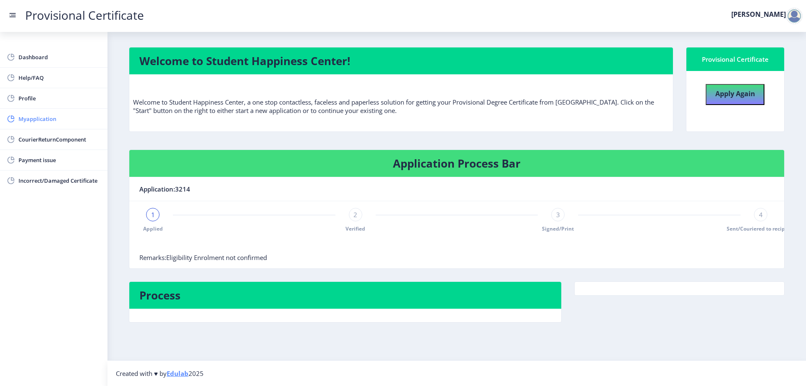
click at [48, 115] on span "Myapplication" at bounding box center [59, 119] width 82 height 10
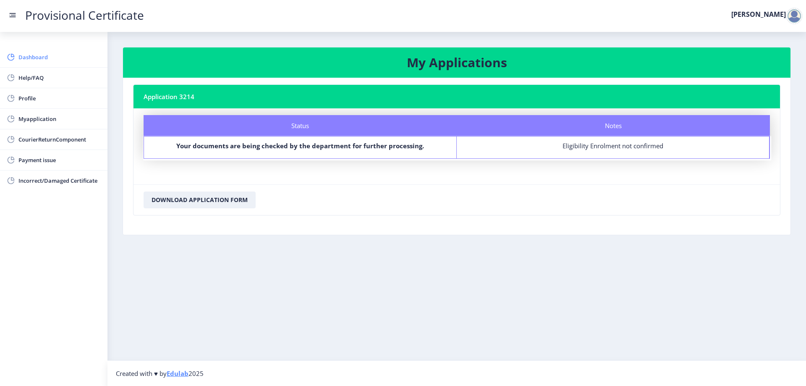
click at [39, 59] on span "Dashboard" at bounding box center [59, 57] width 82 height 10
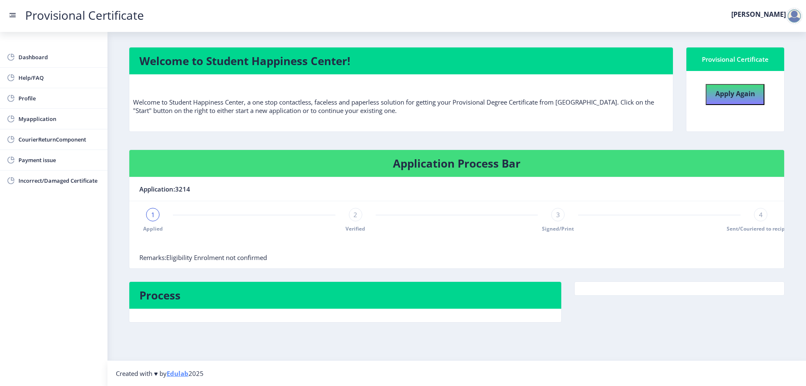
click at [41, 67] on li "Dashboard" at bounding box center [54, 57] width 108 height 21
click at [41, 73] on span "Help/FAQ" at bounding box center [59, 78] width 82 height 10
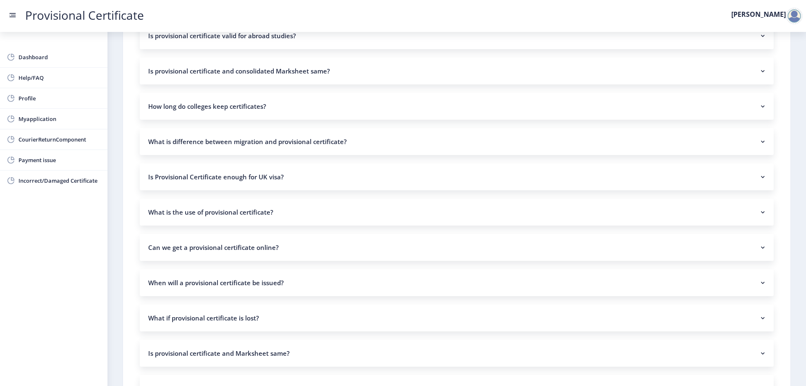
scroll to position [550, 0]
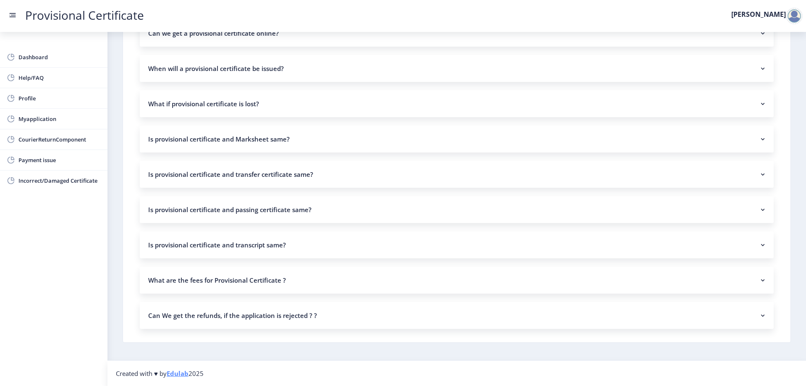
click at [292, 309] on nb-accordion-item-header "Can We get the refunds, if the application is rejected ? ?" at bounding box center [457, 315] width 634 height 27
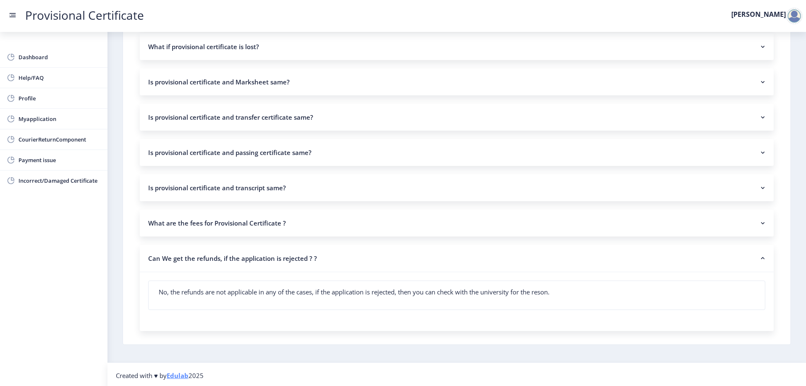
scroll to position [609, 0]
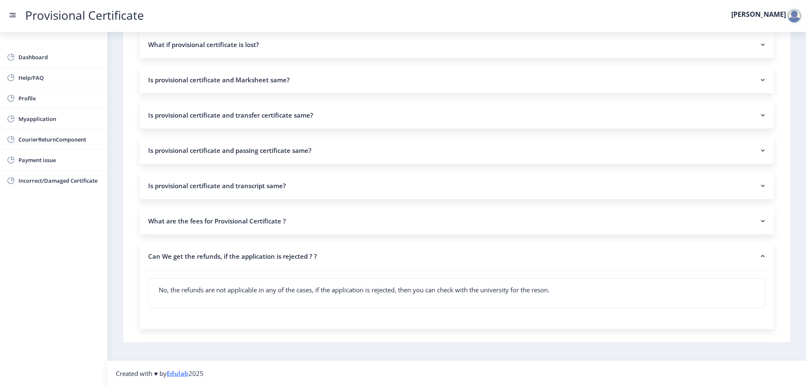
click at [349, 249] on nb-accordion-item-header "Can We get the refunds, if the application is rejected ? ?" at bounding box center [457, 256] width 634 height 27
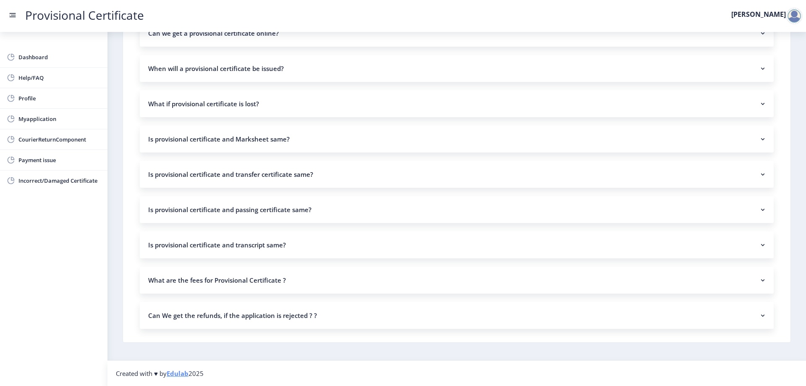
scroll to position [550, 0]
click at [344, 277] on nb-accordion-item-header "What are the fees for Provisional Certificate ?" at bounding box center [457, 280] width 634 height 27
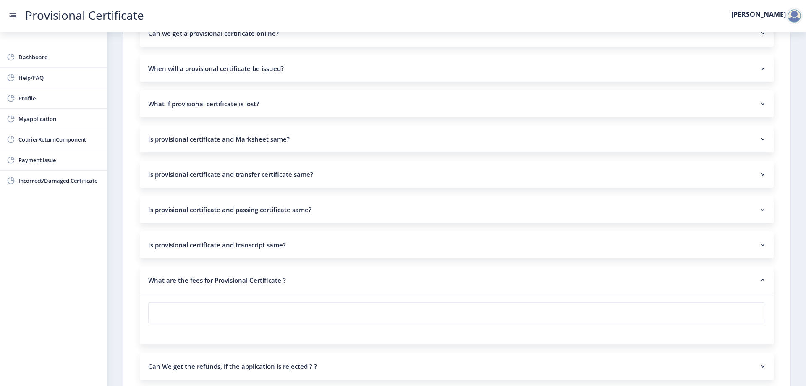
click at [344, 277] on nb-accordion-item-header "What are the fees for Provisional Certificate ?" at bounding box center [457, 280] width 634 height 27
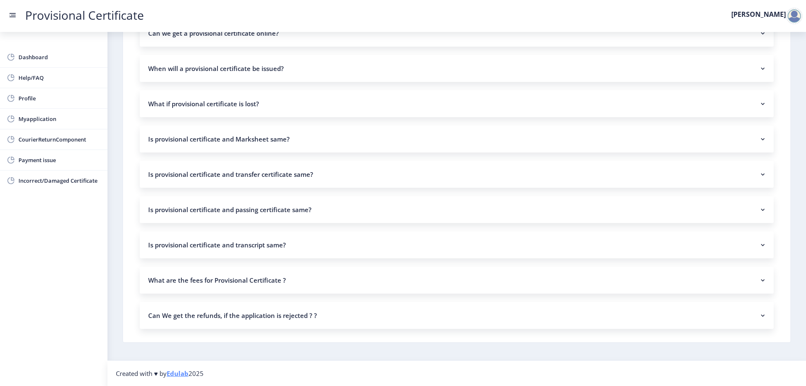
click at [344, 277] on nb-accordion-item-header "What are the fees for Provisional Certificate ?" at bounding box center [457, 280] width 634 height 27
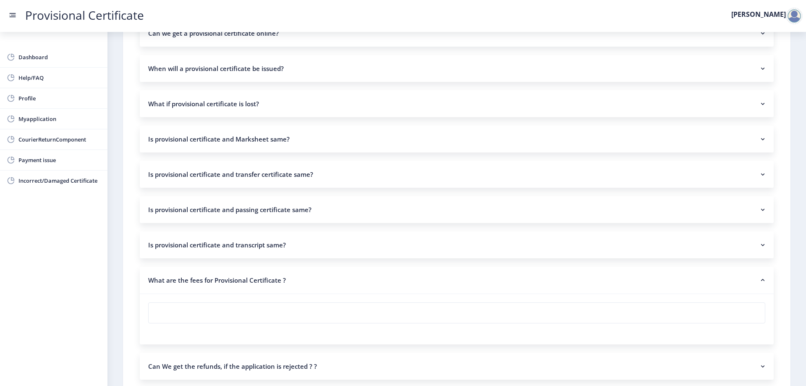
click at [196, 303] on div at bounding box center [457, 319] width 634 height 50
click at [194, 314] on nb-card-body at bounding box center [457, 313] width 617 height 20
drag, startPoint x: 271, startPoint y: 222, endPoint x: 271, endPoint y: 235, distance: 12.6
click at [271, 235] on nb-accordion-item-header "Is provisional certificate and transcript same?" at bounding box center [457, 244] width 634 height 27
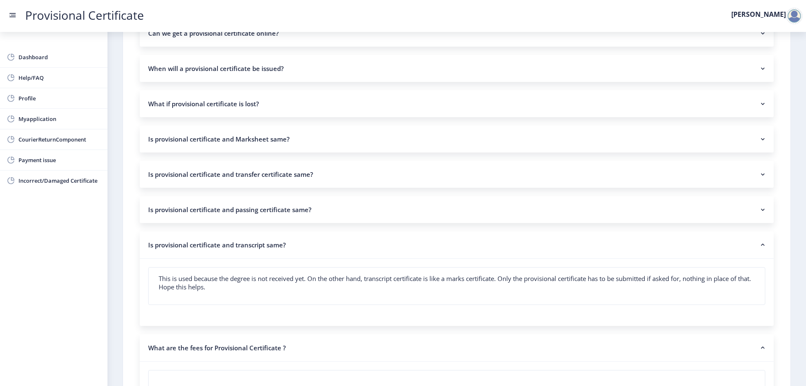
click at [365, 237] on nb-accordion-item-header "Is provisional certificate and transcript same?" at bounding box center [457, 244] width 634 height 27
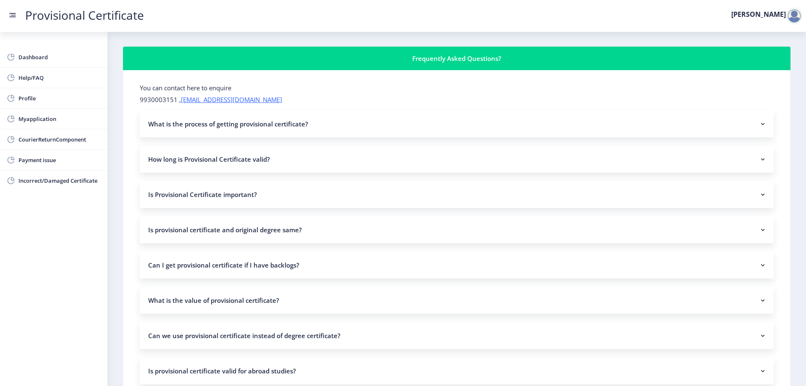
scroll to position [0, 0]
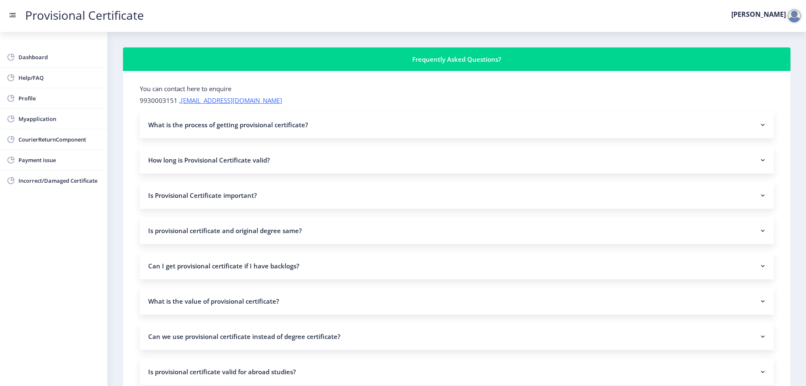
click at [250, 123] on nb-accordion-item-header "What is the process of getting provisional certificate?" at bounding box center [457, 124] width 634 height 27
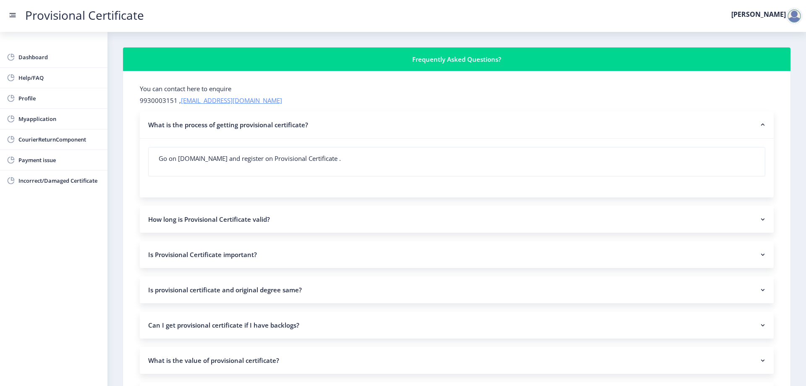
click at [184, 102] on link "[EMAIL_ADDRESS][DOMAIN_NAME]" at bounding box center [231, 100] width 101 height 8
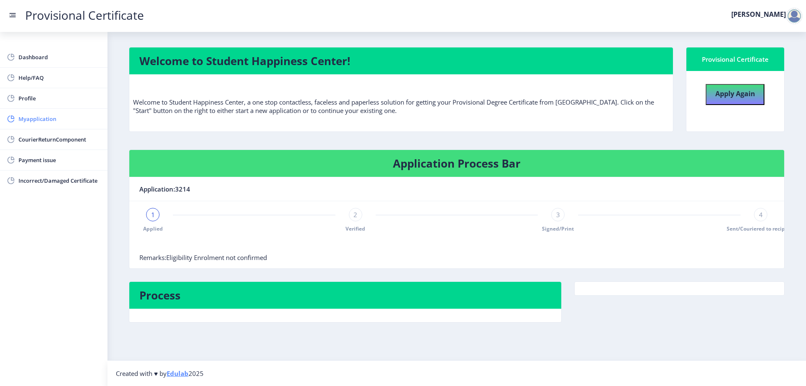
click at [66, 119] on span "Myapplication" at bounding box center [59, 119] width 82 height 10
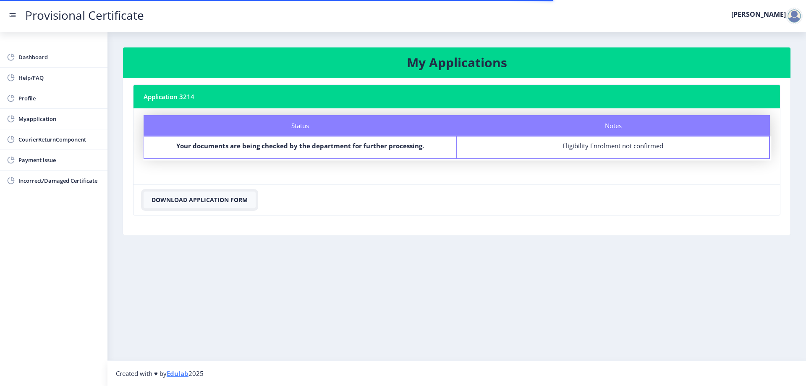
click at [228, 196] on button "Download Application Form" at bounding box center [200, 200] width 112 height 17
drag, startPoint x: 539, startPoint y: -9, endPoint x: 560, endPoint y: 1, distance: 23.1
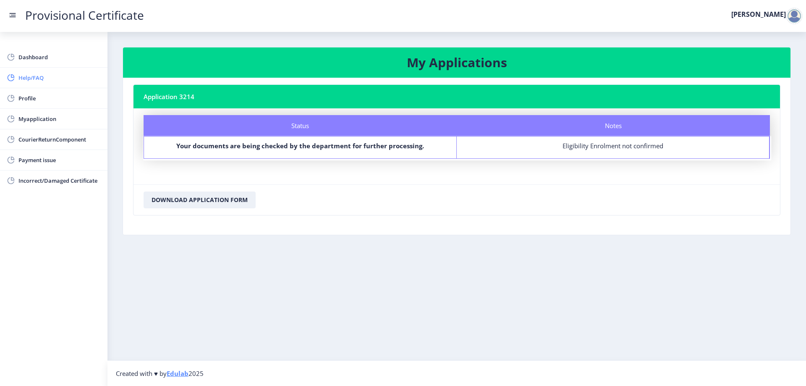
click at [26, 76] on span "Help/FAQ" at bounding box center [59, 78] width 82 height 10
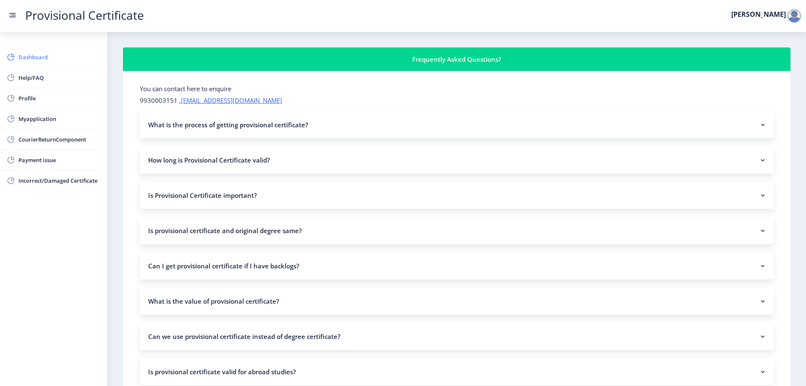
click at [49, 53] on span "Dashboard" at bounding box center [59, 57] width 82 height 10
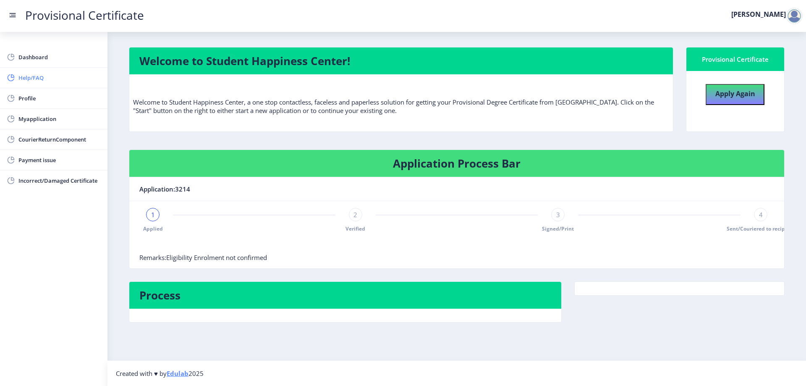
click at [52, 79] on span "Help/FAQ" at bounding box center [59, 78] width 82 height 10
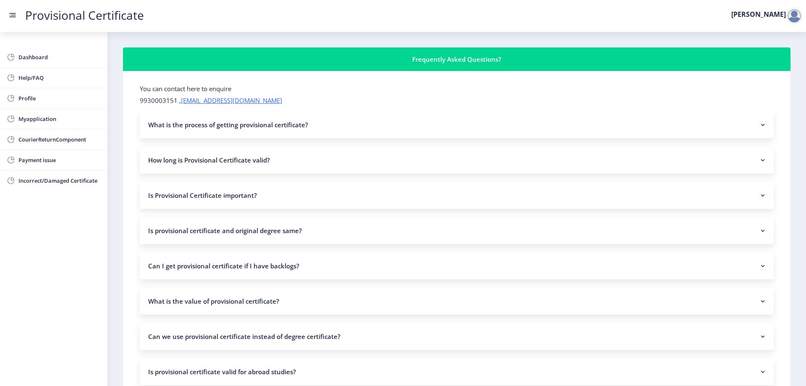
click at [171, 102] on p "9930003151 , [EMAIL_ADDRESS][DOMAIN_NAME]" at bounding box center [457, 100] width 634 height 8
drag, startPoint x: 170, startPoint y: 100, endPoint x: 137, endPoint y: 99, distance: 32.4
click at [63, 158] on span "Payment issue" at bounding box center [59, 160] width 82 height 10
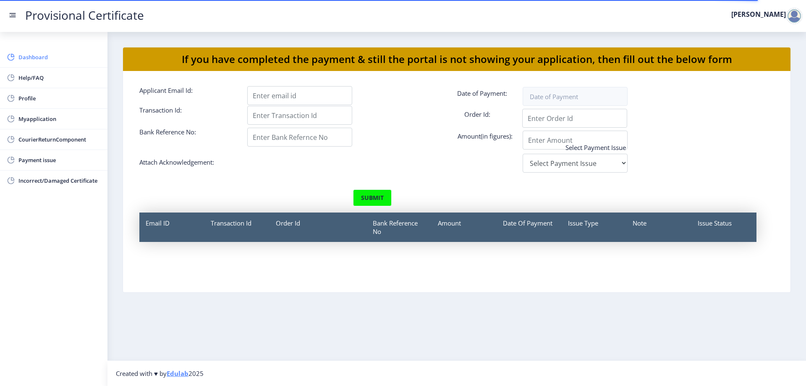
click at [67, 64] on link "Dashboard" at bounding box center [54, 57] width 108 height 20
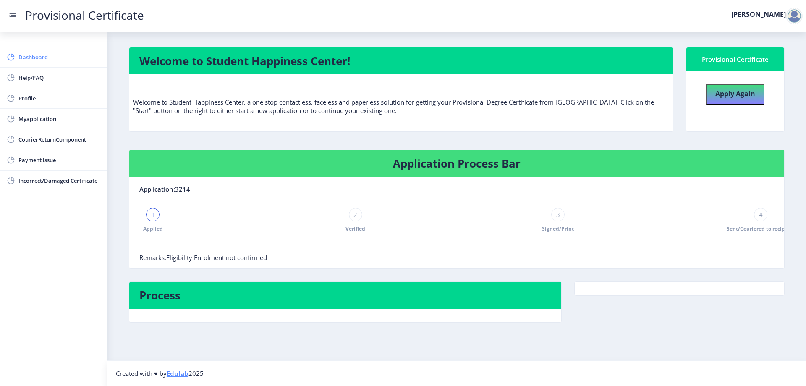
click at [59, 50] on link "Dashboard" at bounding box center [54, 57] width 108 height 20
click at [734, 94] on b "Apply Again" at bounding box center [736, 93] width 40 height 9
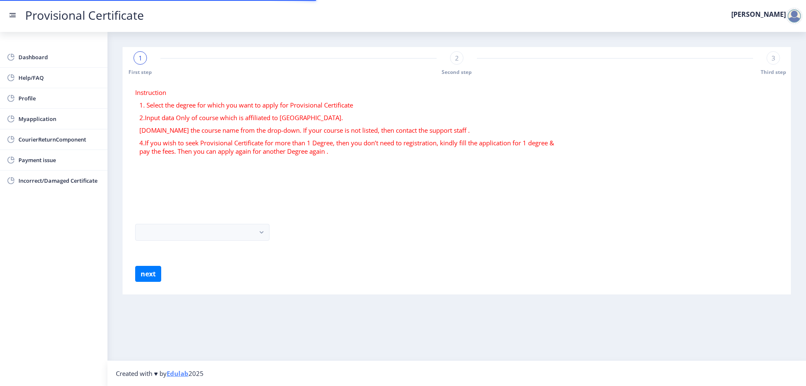
click at [247, 223] on form "Instruction 1. Select the degree for which you want to apply for Provisional Ce…" at bounding box center [456, 185] width 643 height 194
click at [244, 235] on button "button" at bounding box center [202, 232] width 134 height 17
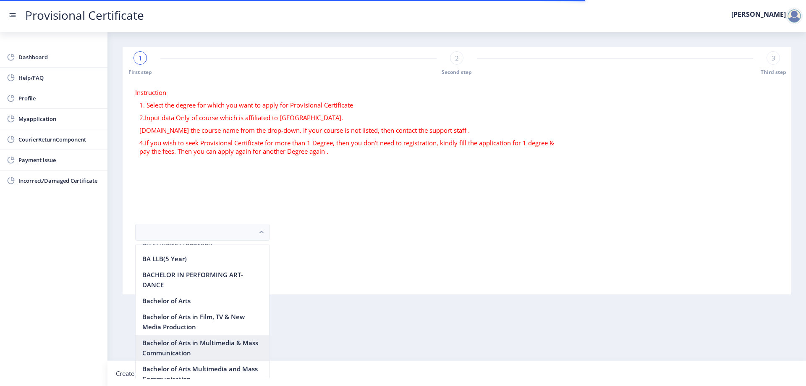
scroll to position [84, 0]
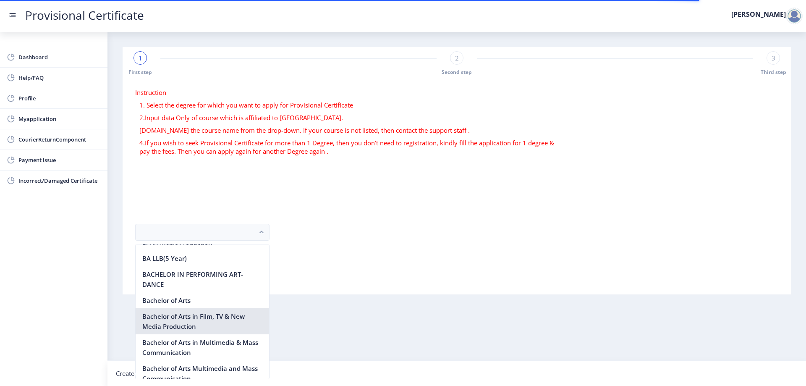
click at [213, 318] on nb-option "Bachelor of Arts in Film, TV & New Media Production" at bounding box center [203, 321] width 134 height 26
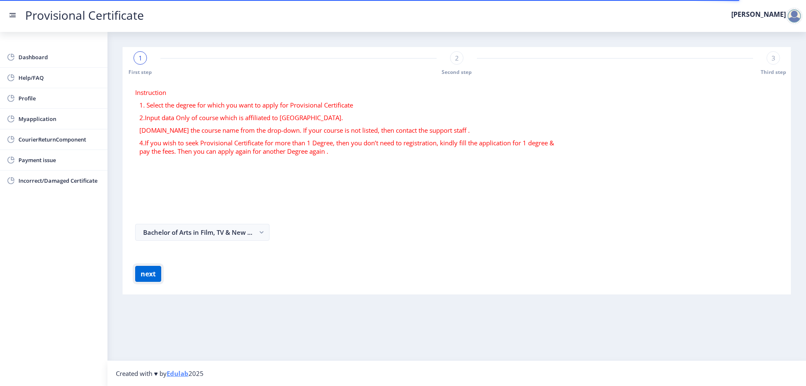
click at [144, 276] on button "next" at bounding box center [148, 274] width 26 height 16
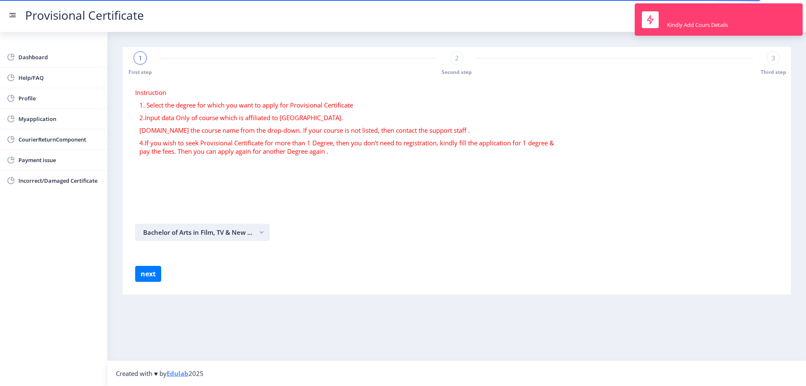
click at [263, 234] on rect "button" at bounding box center [262, 233] width 10 height 10
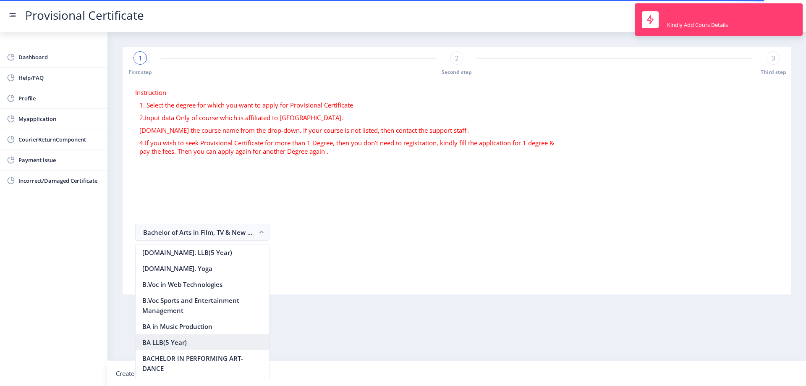
scroll to position [94, 0]
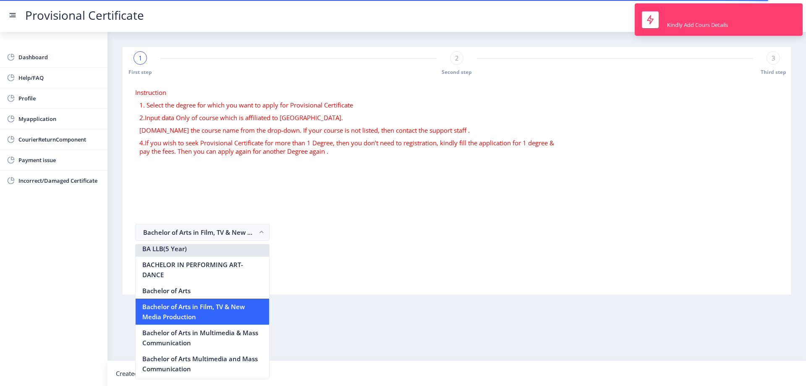
click at [215, 254] on nb-option "BA LLB(5 Year)" at bounding box center [203, 249] width 134 height 16
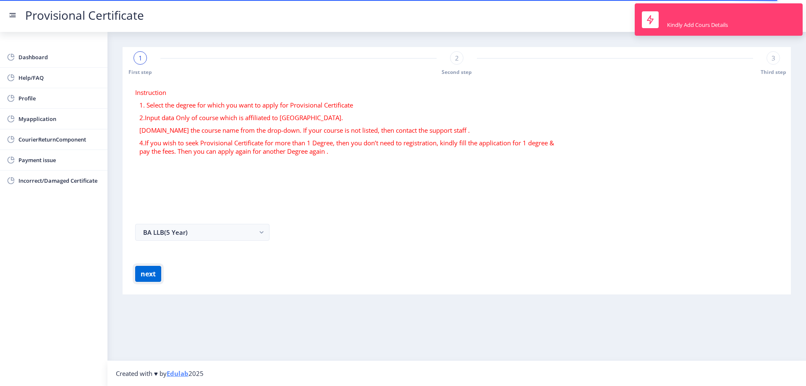
click at [140, 274] on button "next" at bounding box center [148, 274] width 26 height 16
click at [231, 228] on button "BA LLB(5 Year)" at bounding box center [202, 232] width 134 height 17
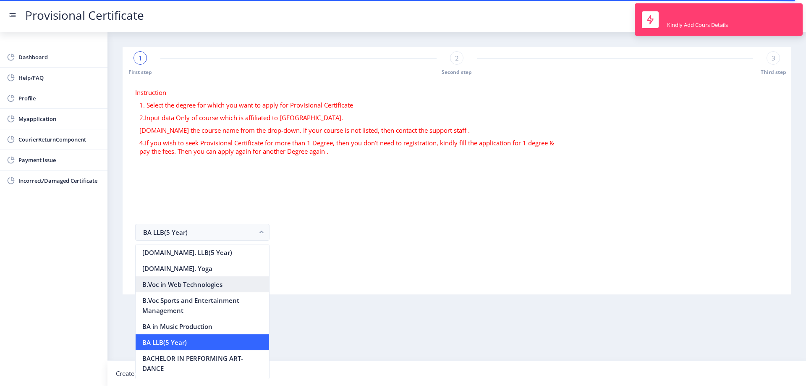
click at [194, 292] on nb-option "B.Voc in Web Technologies" at bounding box center [203, 284] width 134 height 16
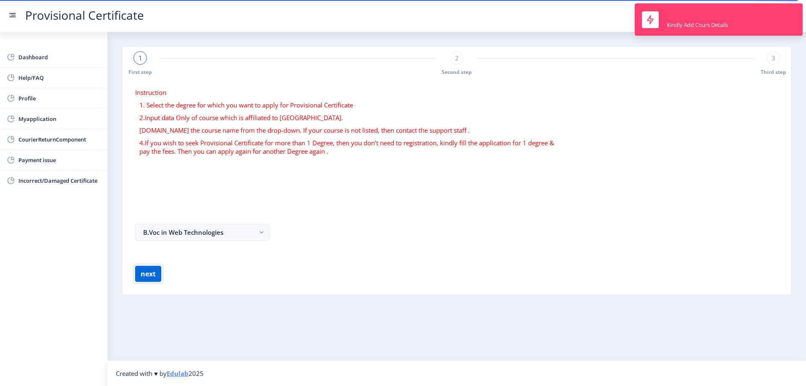
click at [153, 274] on button "next" at bounding box center [148, 274] width 26 height 16
click at [250, 229] on button "B.Voc in Web Technologies" at bounding box center [202, 232] width 134 height 17
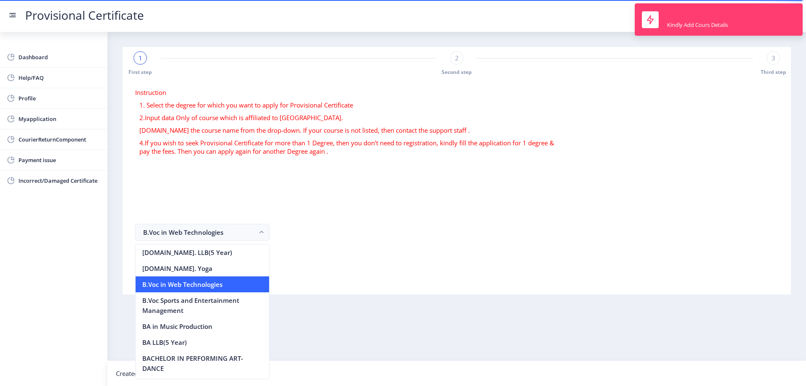
click at [250, 179] on form "Instruction 1. Select the degree for which you want to apply for Provisional Ce…" at bounding box center [456, 185] width 643 height 194
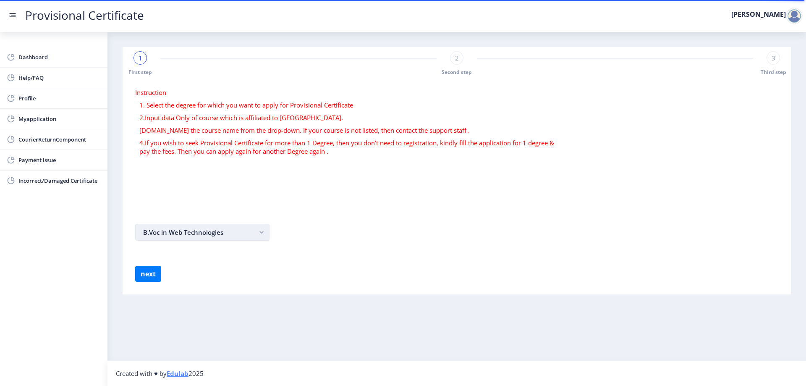
click at [264, 234] on rect "button" at bounding box center [262, 233] width 10 height 10
